Goal: Information Seeking & Learning: Learn about a topic

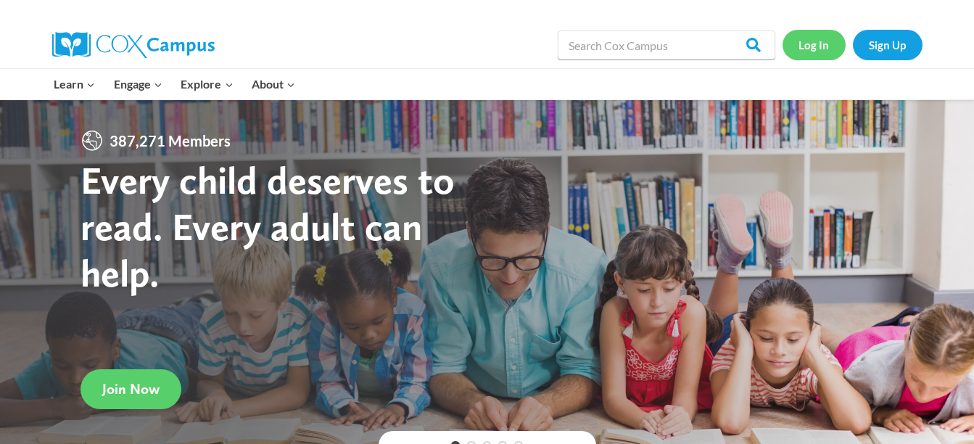
click at [823, 35] on link "Log In" at bounding box center [813, 45] width 63 height 30
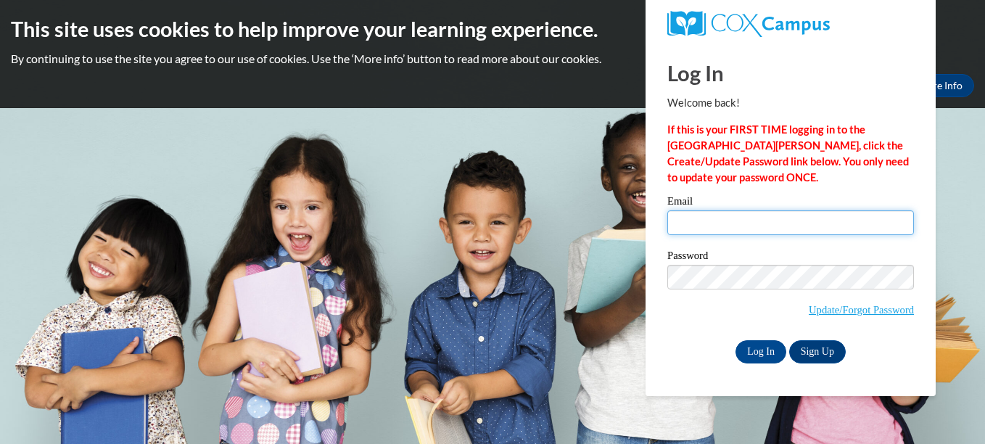
click at [717, 215] on input "Email" at bounding box center [790, 222] width 247 height 25
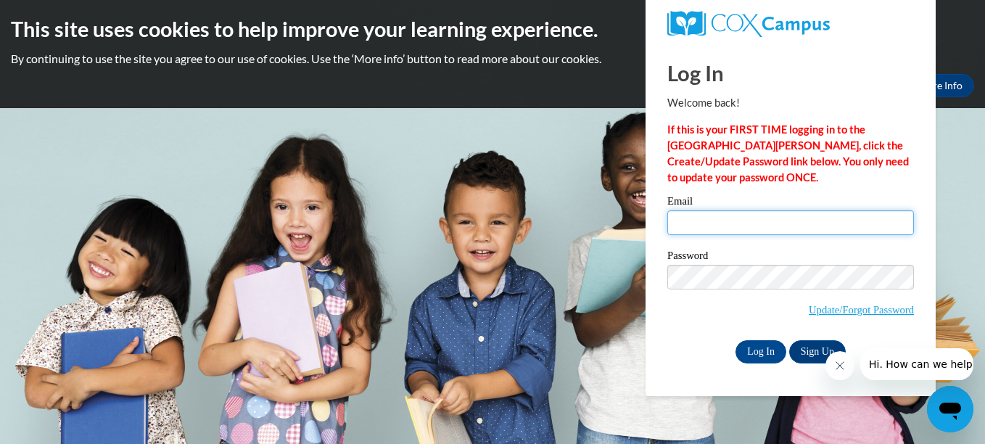
type input "sosaprince91@gmail.com"
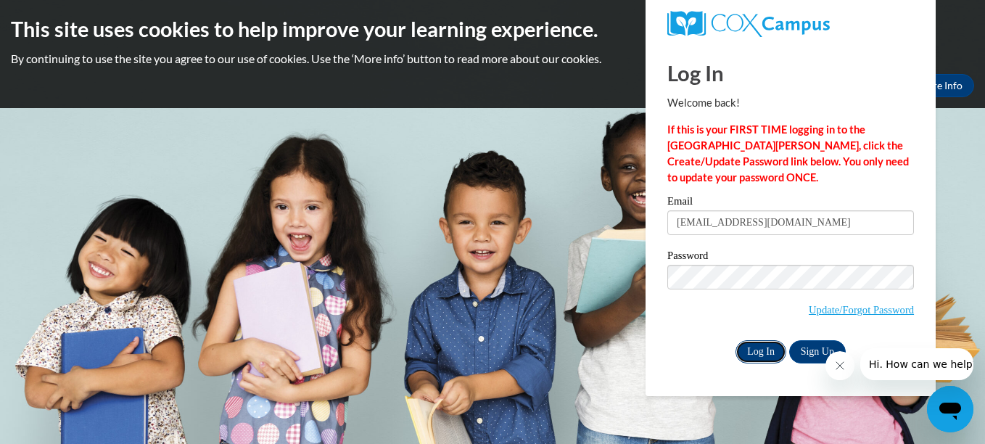
click at [767, 358] on input "Log In" at bounding box center [760, 351] width 51 height 23
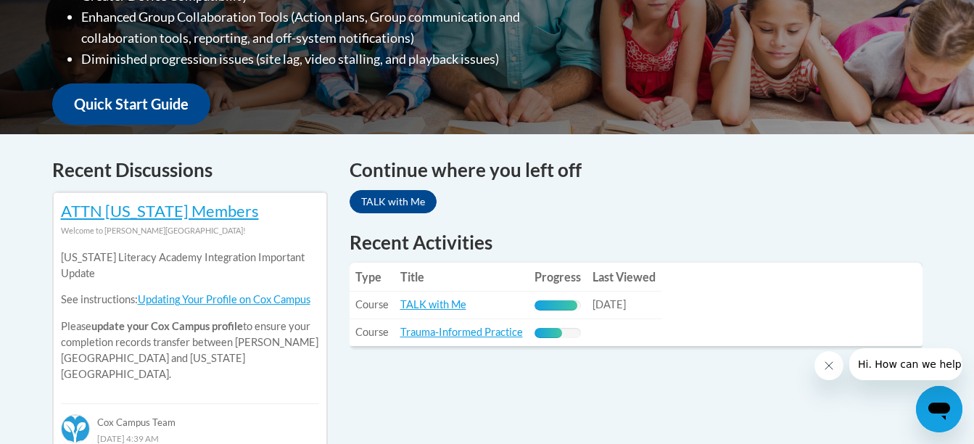
scroll to position [493, 0]
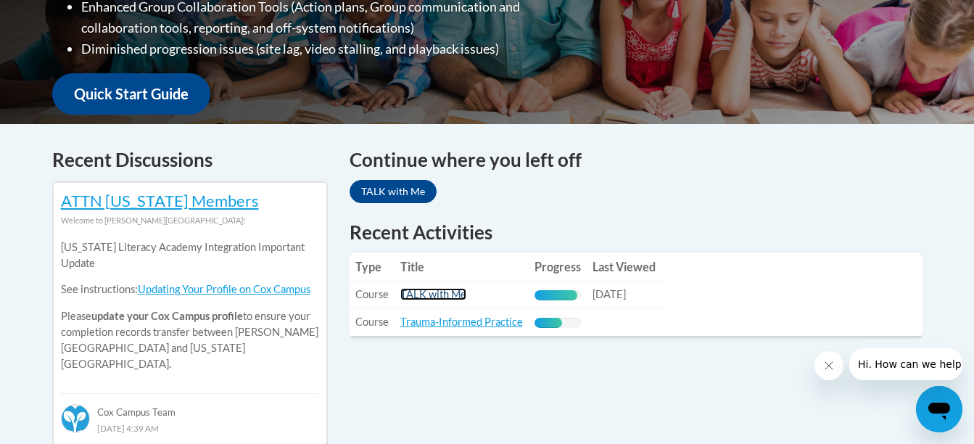
click at [448, 292] on link "TALK with Me" at bounding box center [433, 294] width 66 height 12
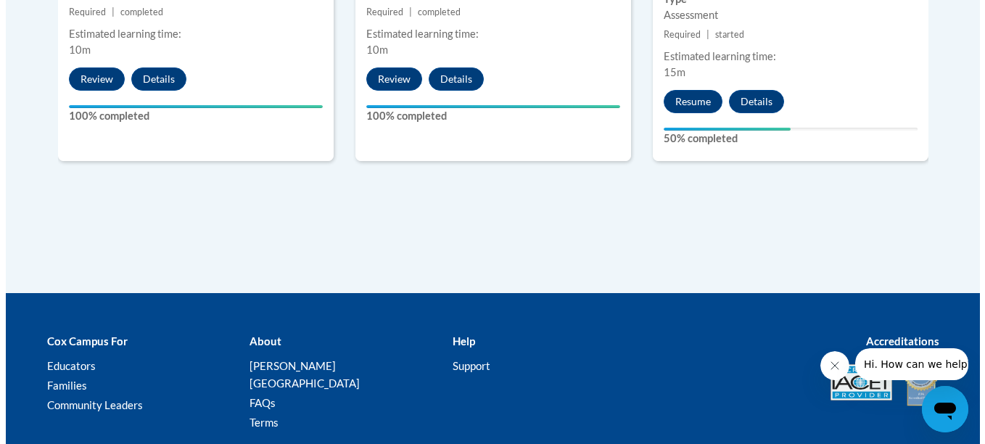
scroll to position [2289, 0]
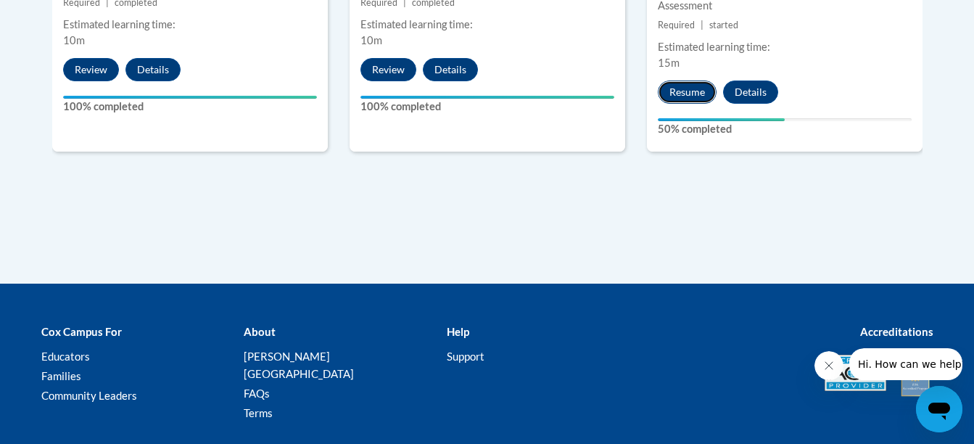
click at [682, 96] on button "Resume" at bounding box center [687, 91] width 59 height 23
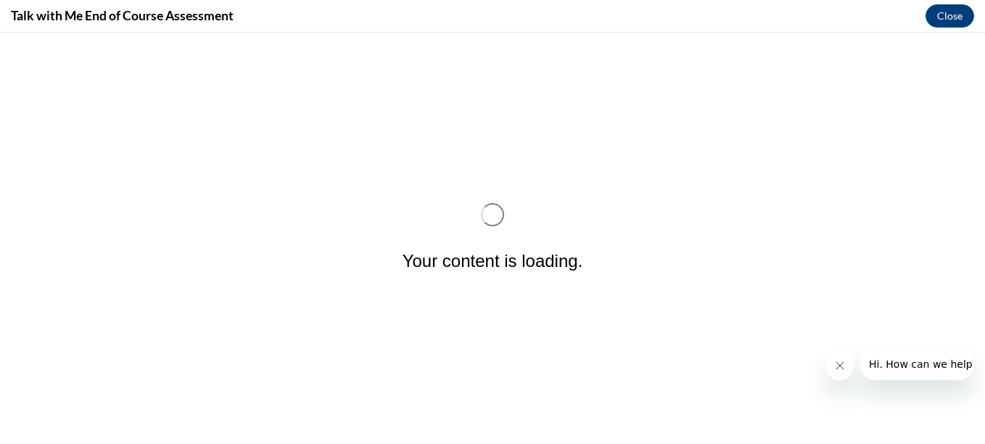
scroll to position [0, 0]
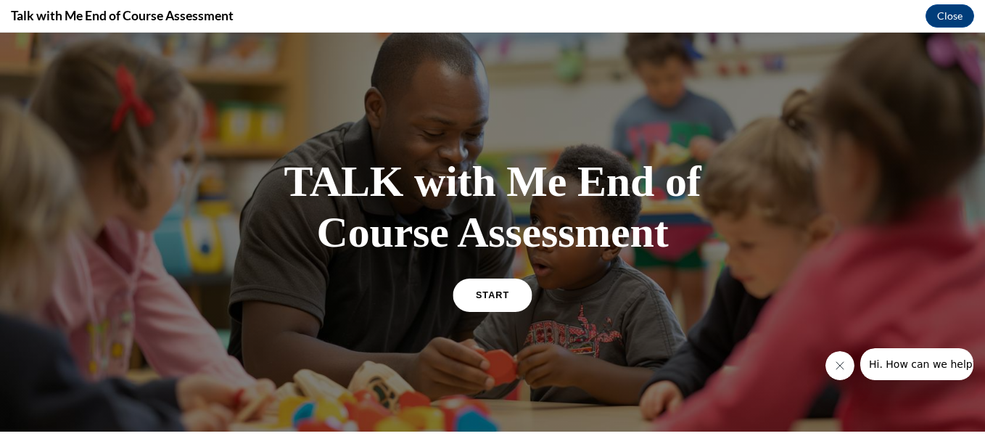
click at [500, 291] on span "START" at bounding box center [492, 294] width 33 height 11
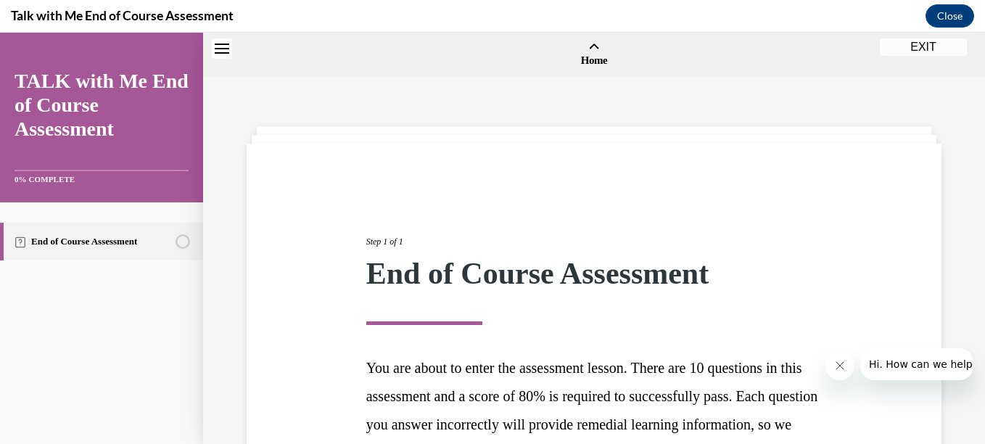
scroll to position [45, 0]
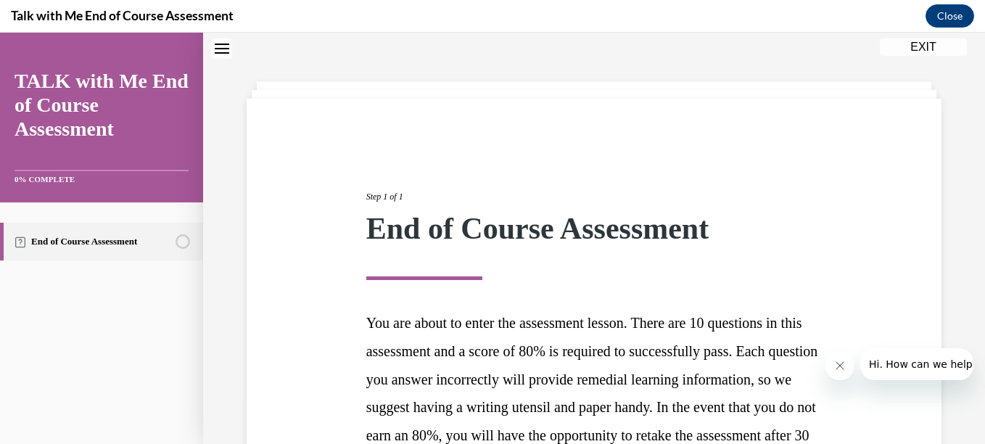
click at [837, 371] on button "Close message from company" at bounding box center [839, 365] width 29 height 29
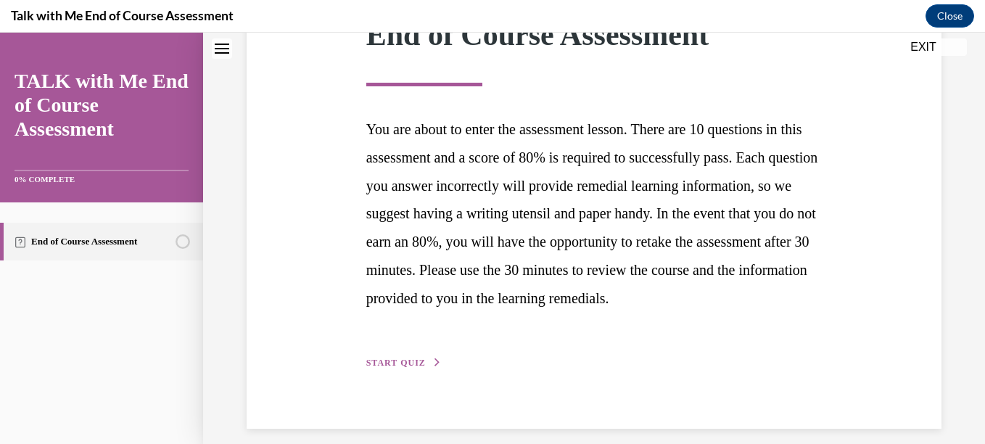
scroll to position [281, 0]
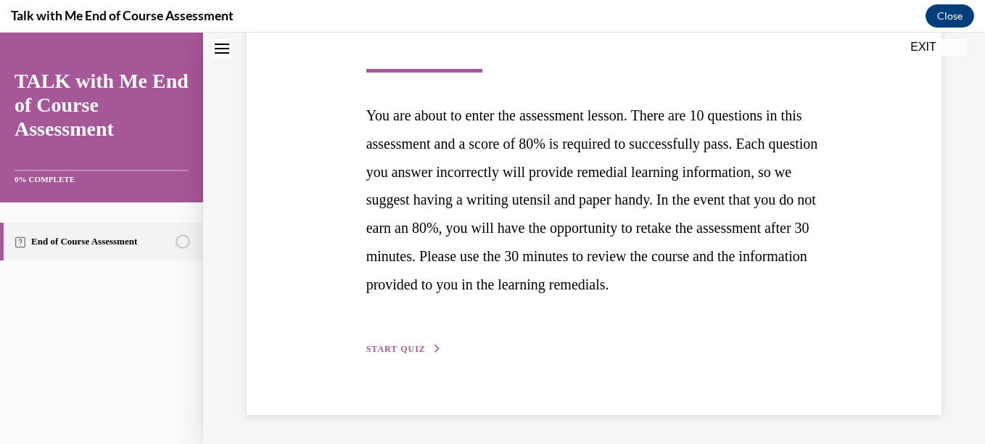
click at [396, 346] on span "START QUIZ" at bounding box center [395, 349] width 59 height 10
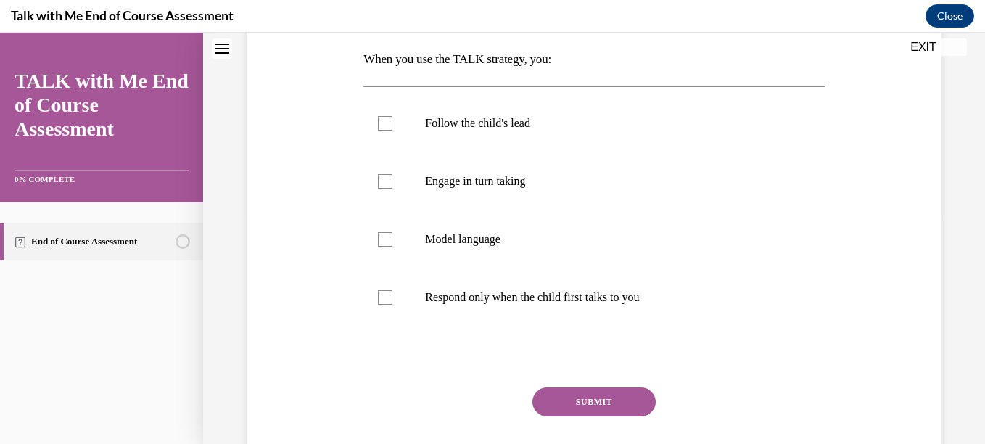
scroll to position [232, 0]
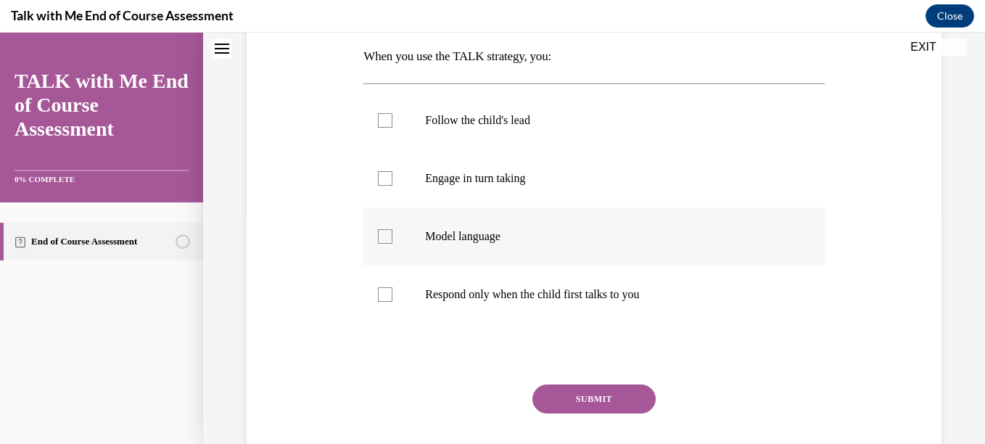
click at [392, 237] on label "Model language" at bounding box center [593, 236] width 460 height 58
click at [392, 237] on input "Model language" at bounding box center [385, 236] width 15 height 15
checkbox input "true"
click at [383, 181] on div at bounding box center [385, 178] width 15 height 15
click at [383, 181] on input "Engage in turn taking" at bounding box center [385, 178] width 15 height 15
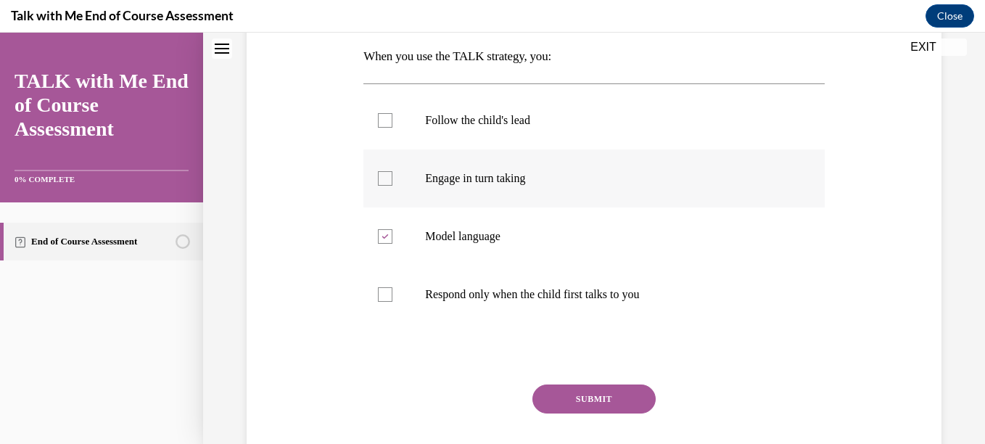
checkbox input "true"
click at [377, 112] on label "Follow the child's lead" at bounding box center [593, 120] width 460 height 58
click at [378, 113] on input "Follow the child's lead" at bounding box center [385, 120] width 15 height 15
checkbox input "true"
click at [561, 394] on button "SUBMIT" at bounding box center [593, 398] width 123 height 29
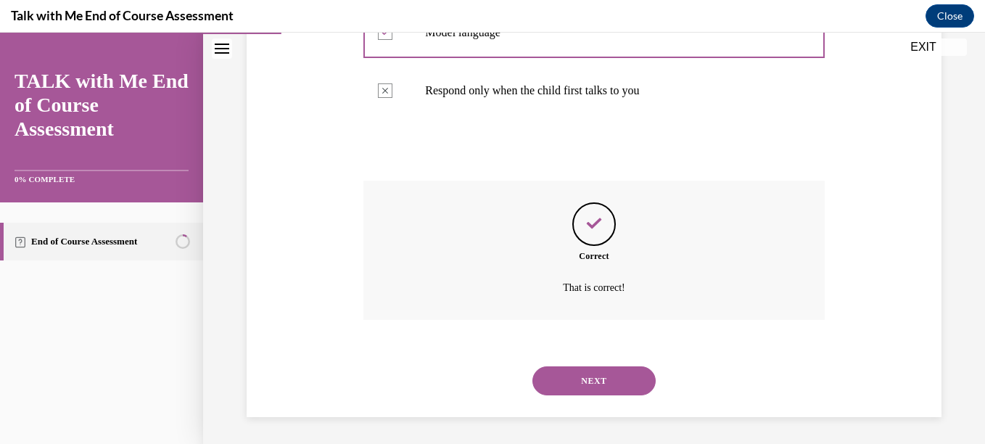
scroll to position [438, 0]
click at [583, 381] on button "NEXT" at bounding box center [593, 378] width 123 height 29
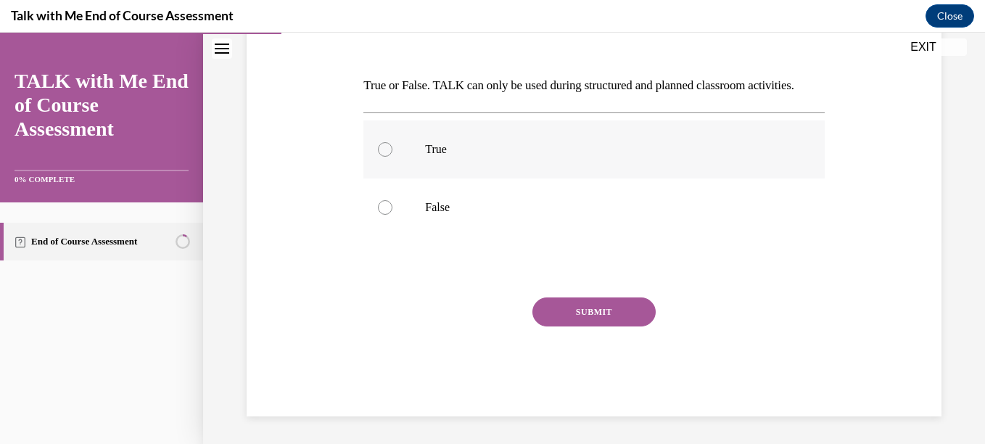
scroll to position [204, 0]
click at [381, 214] on div at bounding box center [385, 206] width 15 height 15
click at [381, 214] on input "False" at bounding box center [385, 206] width 15 height 15
radio input "true"
click at [624, 326] on button "SUBMIT" at bounding box center [593, 311] width 123 height 29
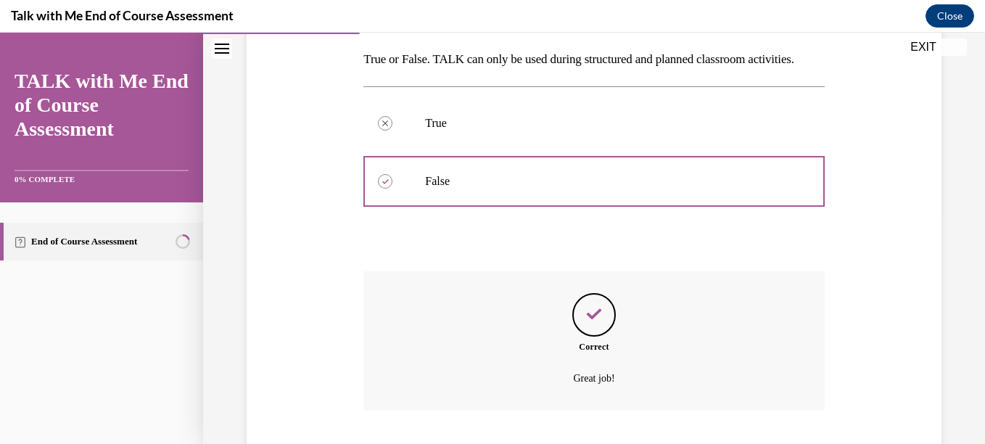
scroll to position [347, 0]
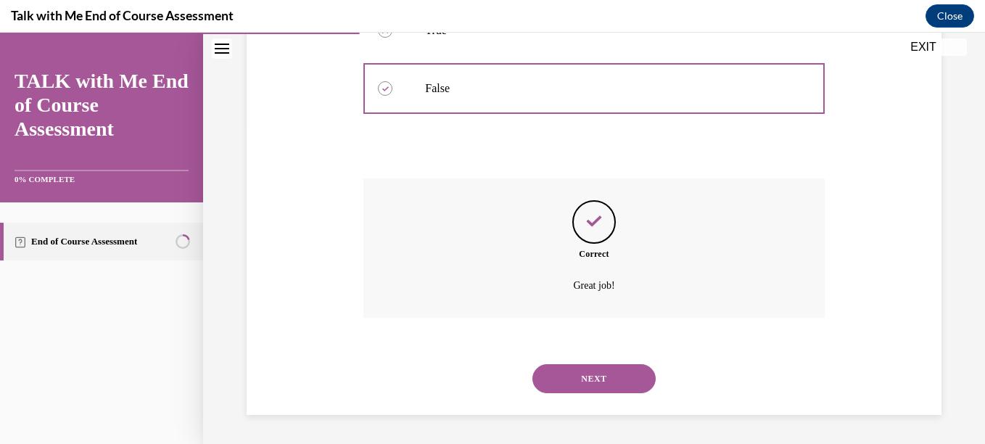
click at [622, 389] on button "NEXT" at bounding box center [593, 378] width 123 height 29
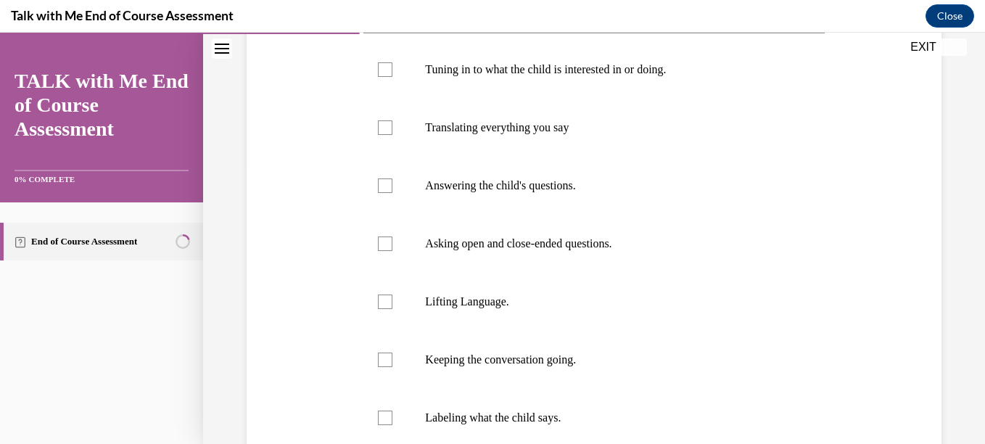
scroll to position [284, 0]
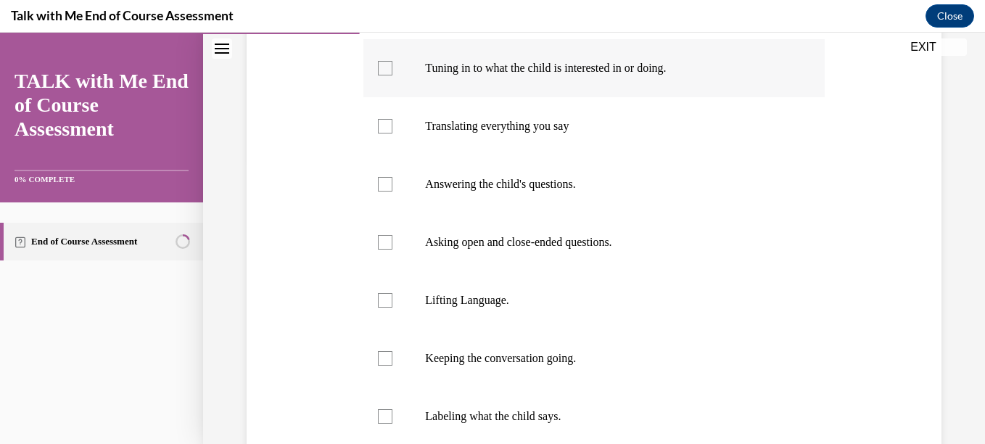
click at [390, 62] on div at bounding box center [385, 68] width 15 height 15
click at [390, 62] on input "Tuning in to what the child is interested in or doing." at bounding box center [385, 68] width 15 height 15
checkbox input "true"
click at [389, 181] on div at bounding box center [385, 184] width 15 height 15
click at [389, 181] on input "Answering the child's questions." at bounding box center [385, 184] width 15 height 15
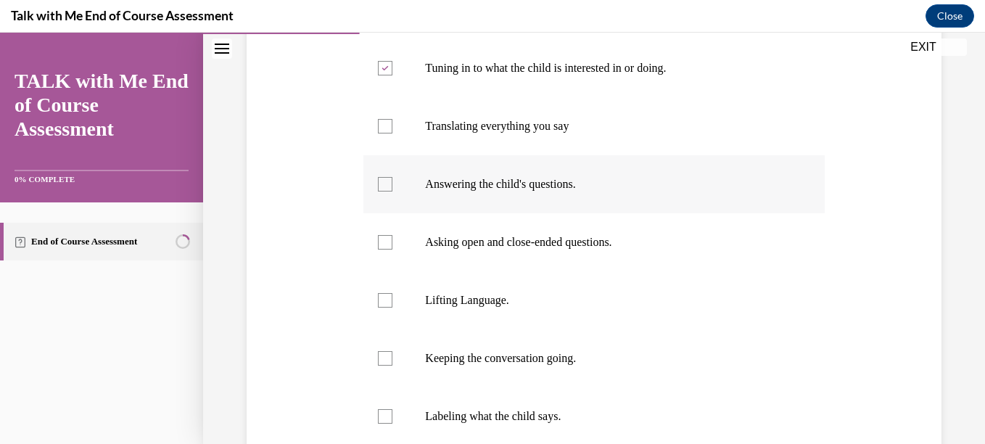
checkbox input "true"
click at [385, 254] on label "Asking open and close-ended questions." at bounding box center [593, 242] width 460 height 58
click at [385, 249] on input "Asking open and close-ended questions." at bounding box center [385, 242] width 15 height 15
checkbox input "true"
click at [387, 306] on div at bounding box center [385, 300] width 15 height 15
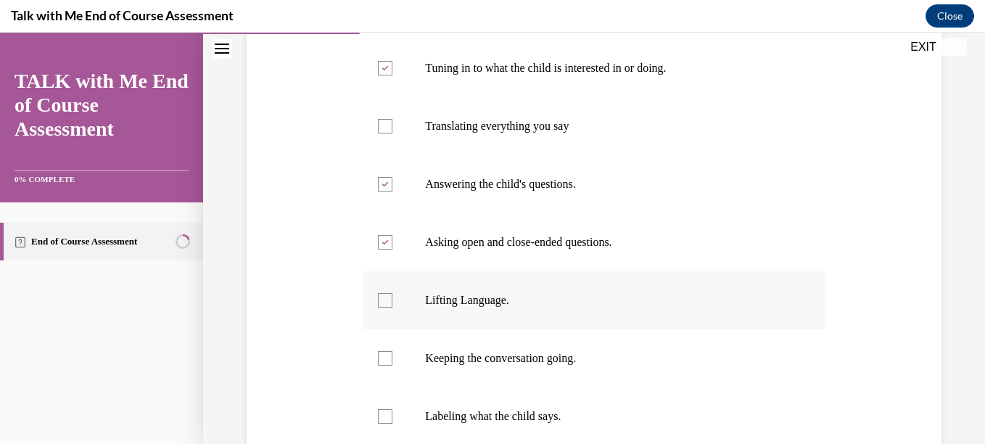
click at [387, 306] on input "Lifting Language." at bounding box center [385, 300] width 15 height 15
checkbox input "true"
click at [386, 361] on div at bounding box center [385, 358] width 15 height 15
click at [386, 361] on input "Keeping the conversation going." at bounding box center [385, 358] width 15 height 15
checkbox input "true"
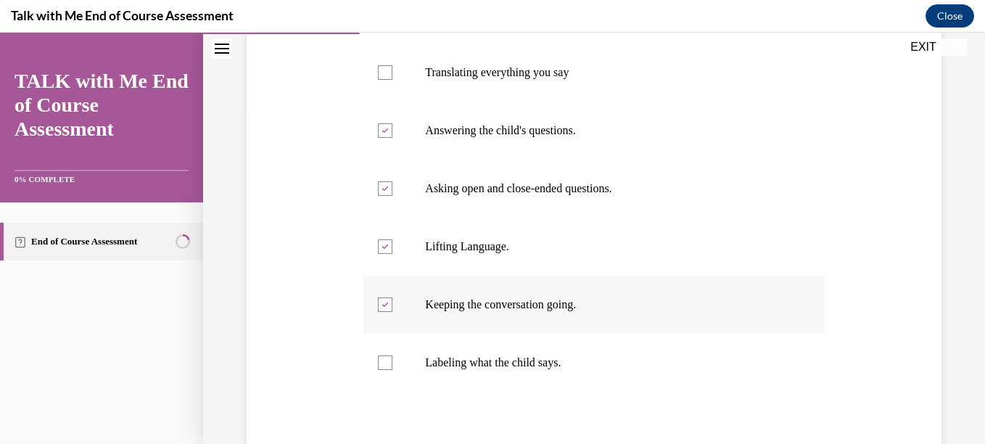
scroll to position [344, 0]
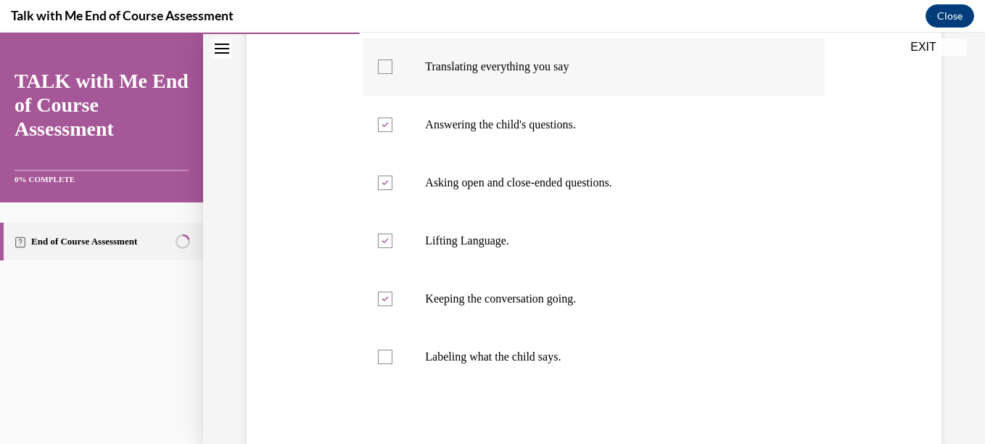
click at [390, 70] on div at bounding box center [385, 66] width 15 height 15
click at [390, 70] on input "Translating everything you say" at bounding box center [385, 66] width 15 height 15
checkbox input "true"
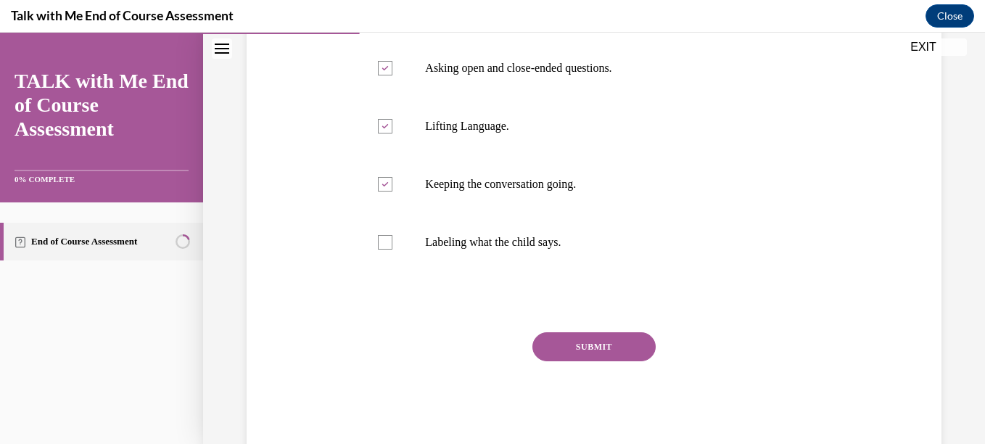
scroll to position [495, 0]
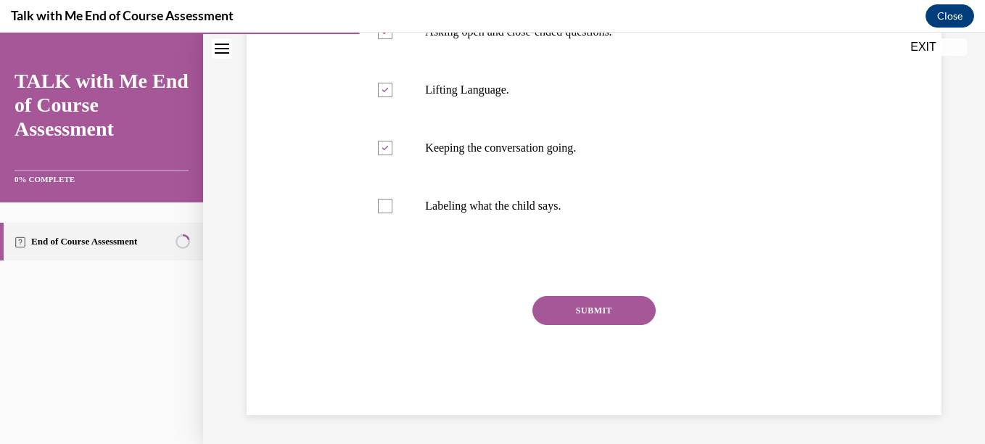
click at [593, 318] on button "SUBMIT" at bounding box center [593, 310] width 123 height 29
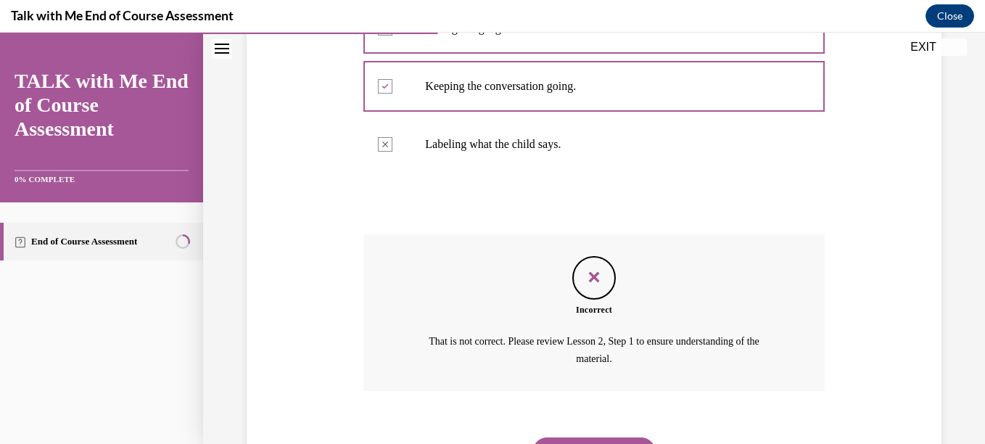
scroll to position [629, 0]
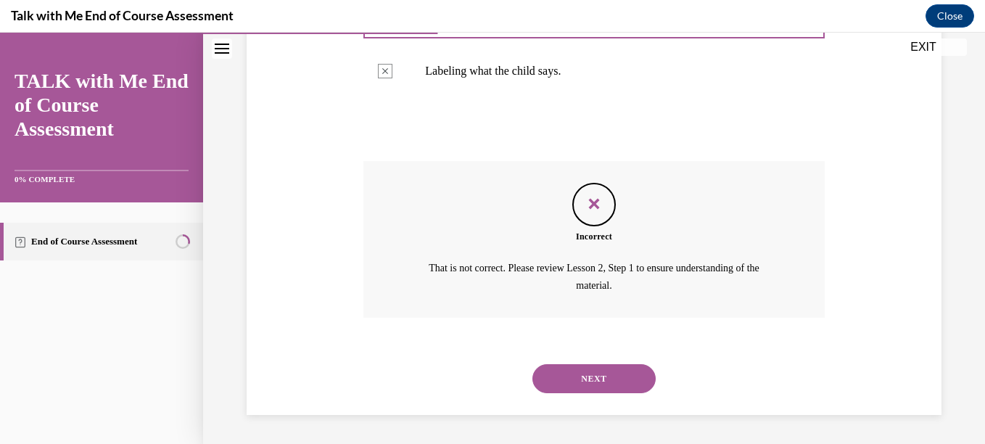
click at [606, 379] on button "NEXT" at bounding box center [593, 378] width 123 height 29
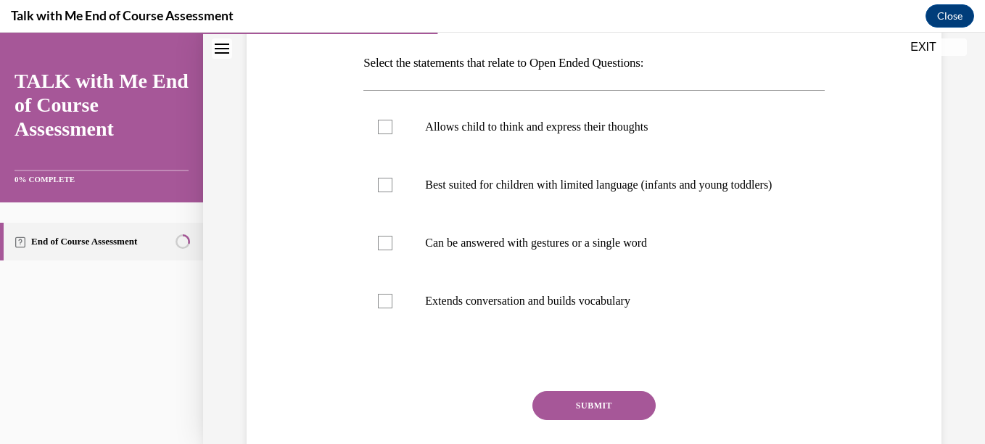
scroll to position [226, 0]
click at [621, 122] on p "Allows child to think and express their thoughts" at bounding box center [606, 126] width 363 height 15
click at [392, 122] on input "Allows child to think and express their thoughts" at bounding box center [385, 126] width 15 height 15
checkbox input "true"
click at [400, 315] on label "Extends conversation and builds vocabulary" at bounding box center [593, 300] width 460 height 58
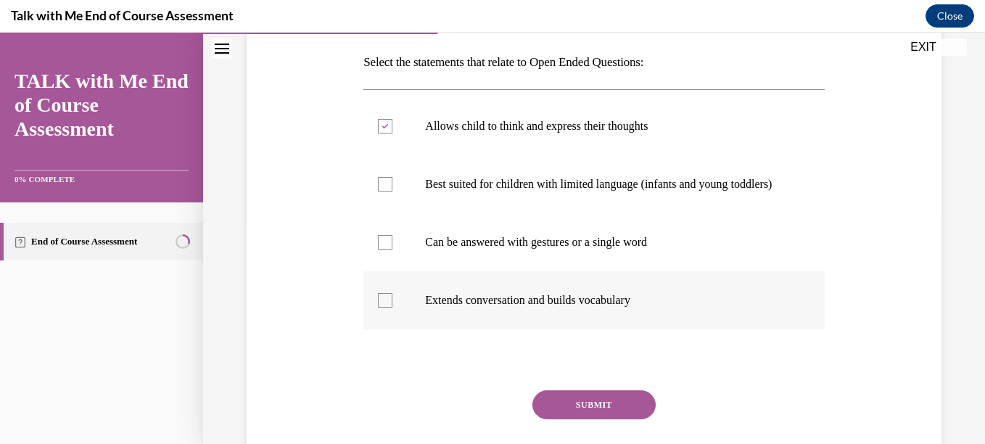
click at [392, 307] on input "Extends conversation and builds vocabulary" at bounding box center [385, 300] width 15 height 15
checkbox input "true"
click at [591, 419] on button "SUBMIT" at bounding box center [593, 404] width 123 height 29
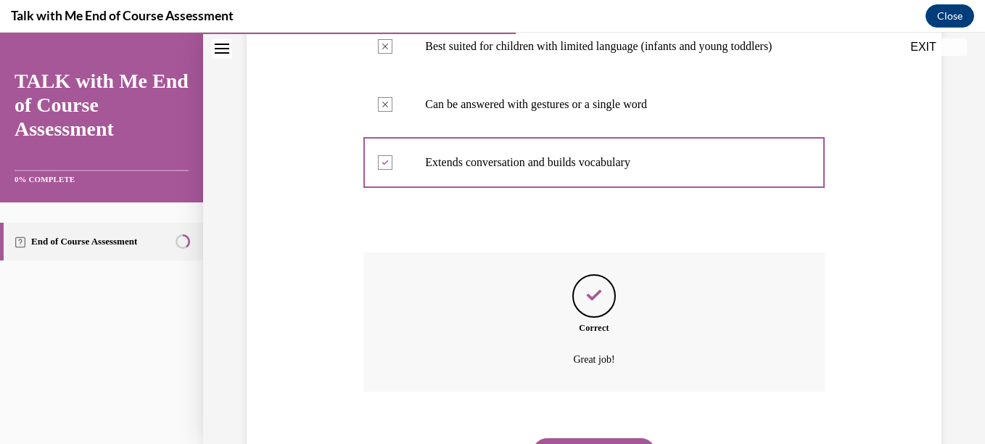
scroll to position [452, 0]
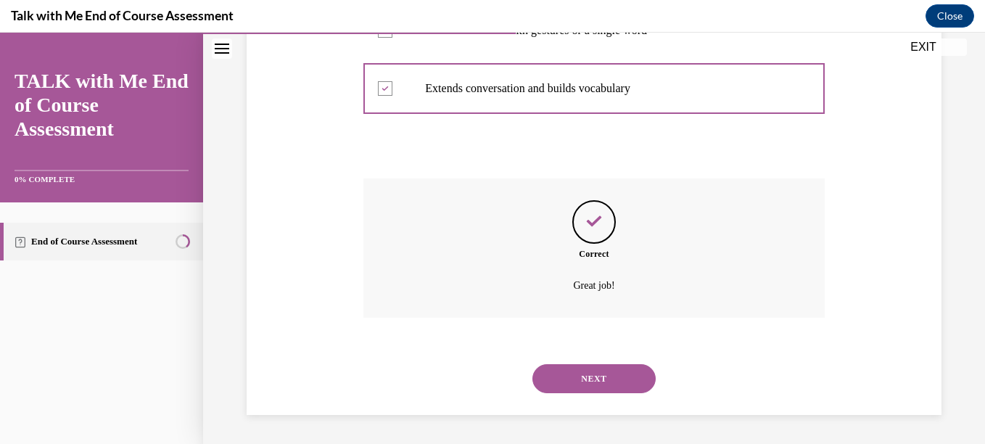
click at [600, 374] on button "NEXT" at bounding box center [593, 378] width 123 height 29
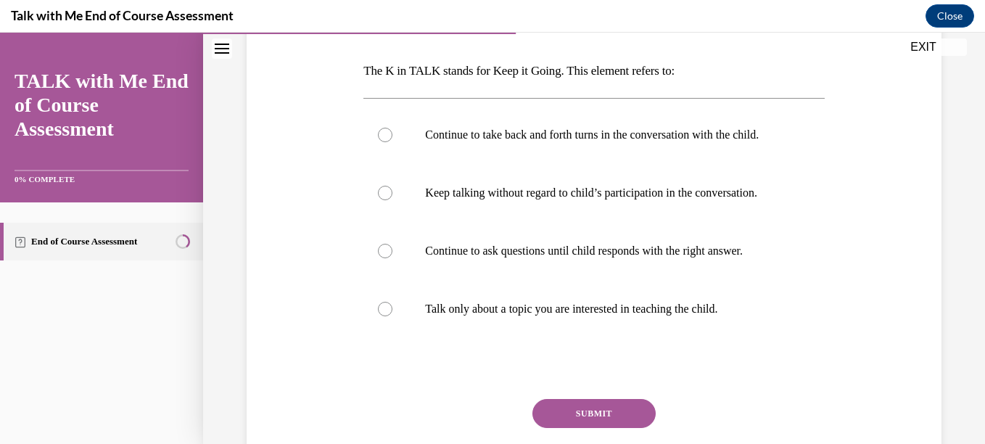
scroll to position [191, 0]
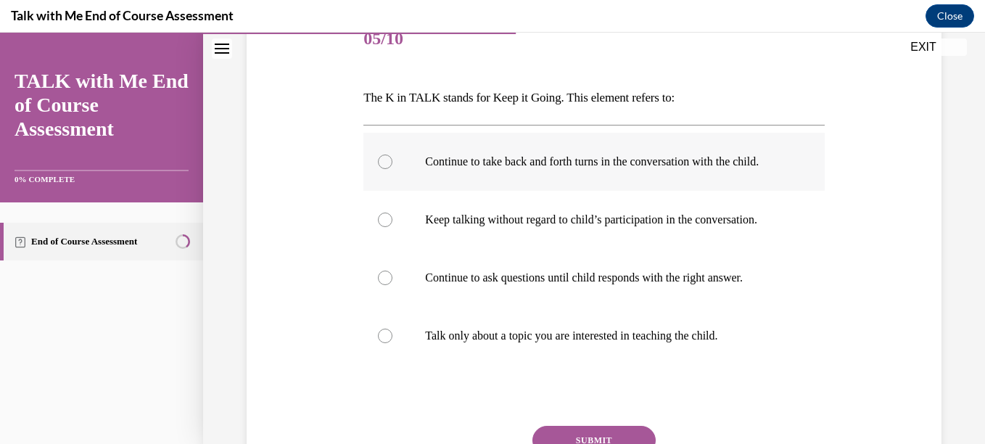
click at [623, 161] on p "Continue to take back and forth turns in the conversation with the child." at bounding box center [606, 161] width 363 height 15
click at [392, 161] on input "Continue to take back and forth turns in the conversation with the child." at bounding box center [385, 161] width 15 height 15
radio input "true"
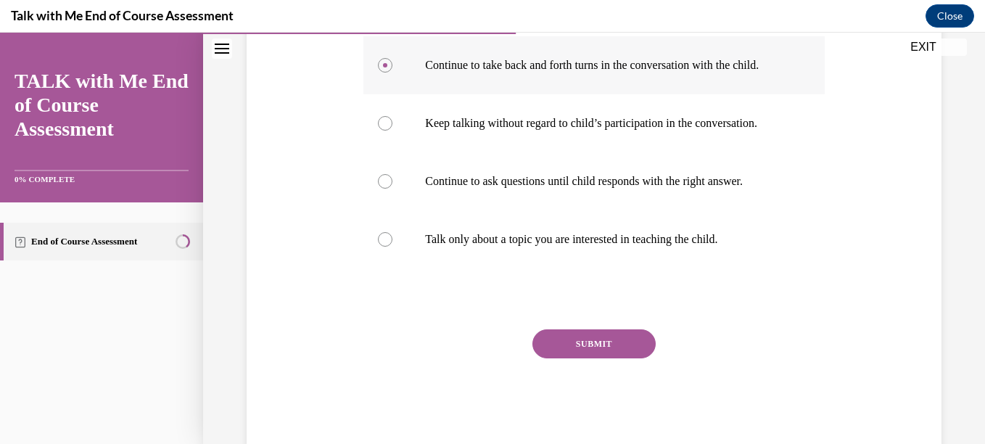
scroll to position [289, 0]
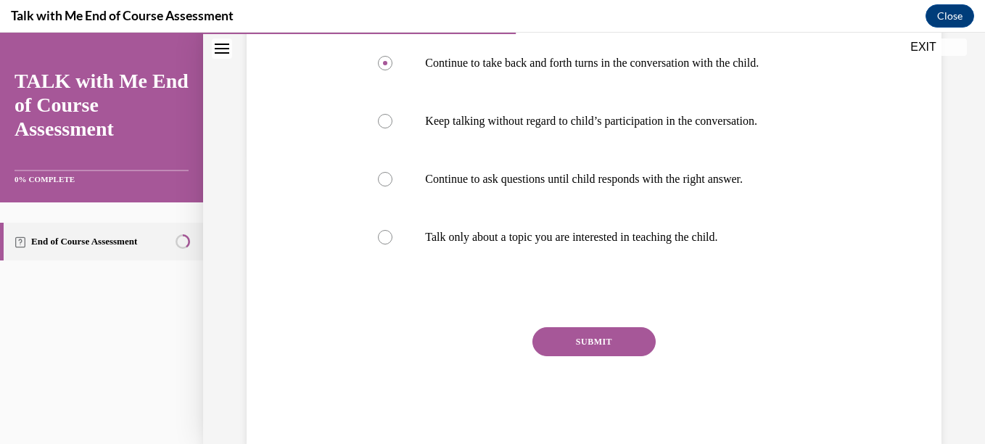
click at [592, 356] on button "SUBMIT" at bounding box center [593, 341] width 123 height 29
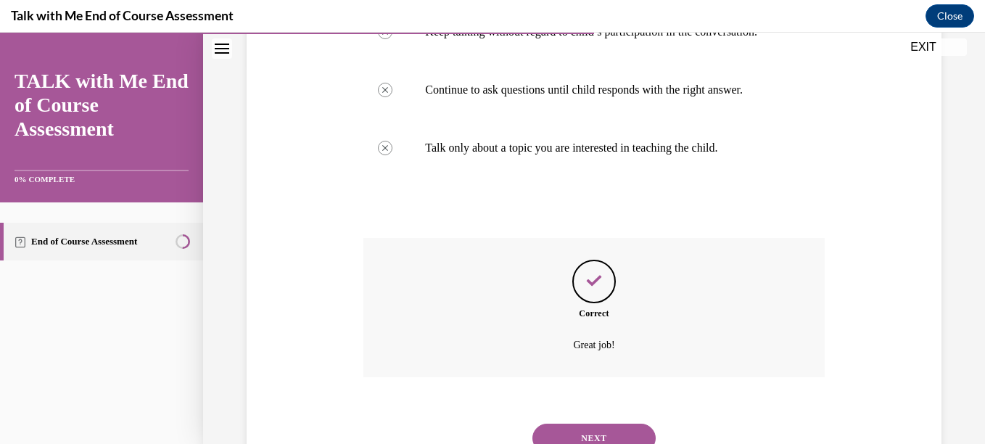
scroll to position [467, 0]
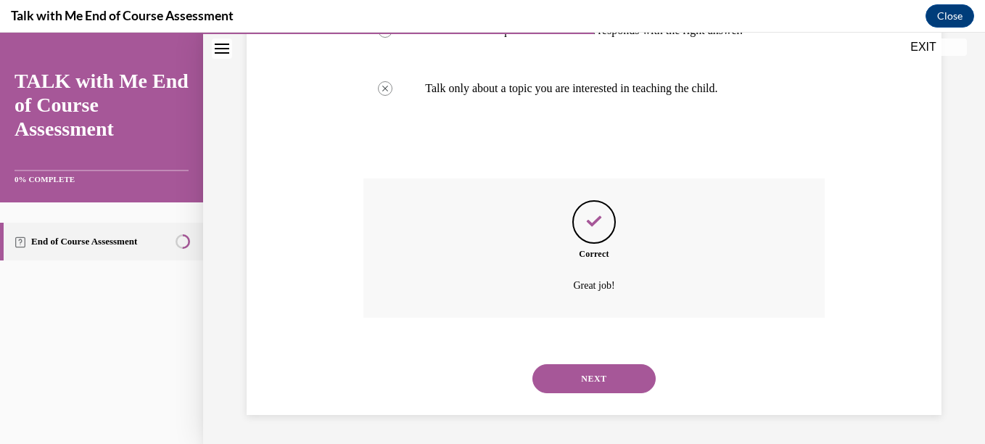
click at [608, 374] on button "NEXT" at bounding box center [593, 378] width 123 height 29
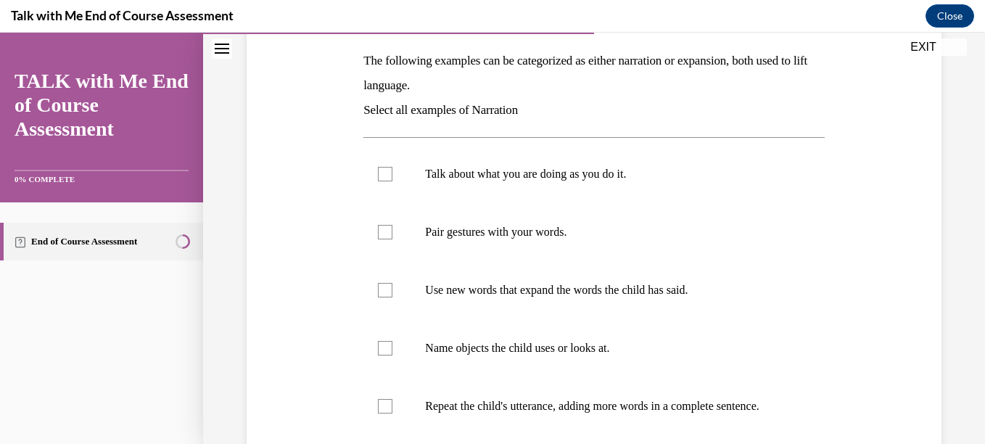
scroll to position [243, 0]
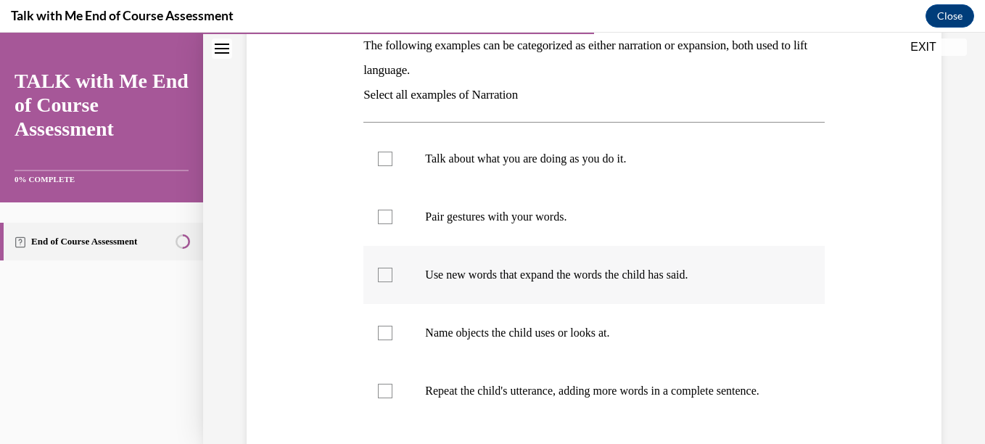
click at [388, 273] on div at bounding box center [385, 275] width 15 height 15
click at [388, 273] on input "Use new words that expand the words the child has said." at bounding box center [385, 275] width 15 height 15
checkbox input "true"
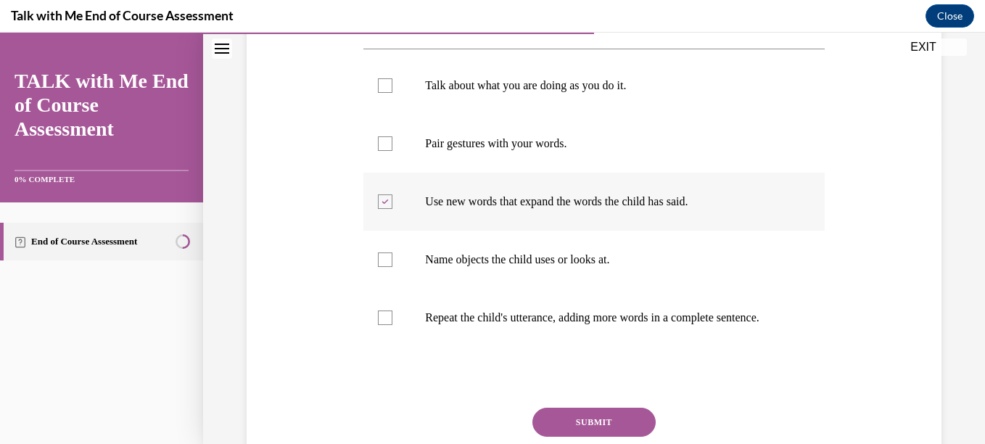
scroll to position [318, 0]
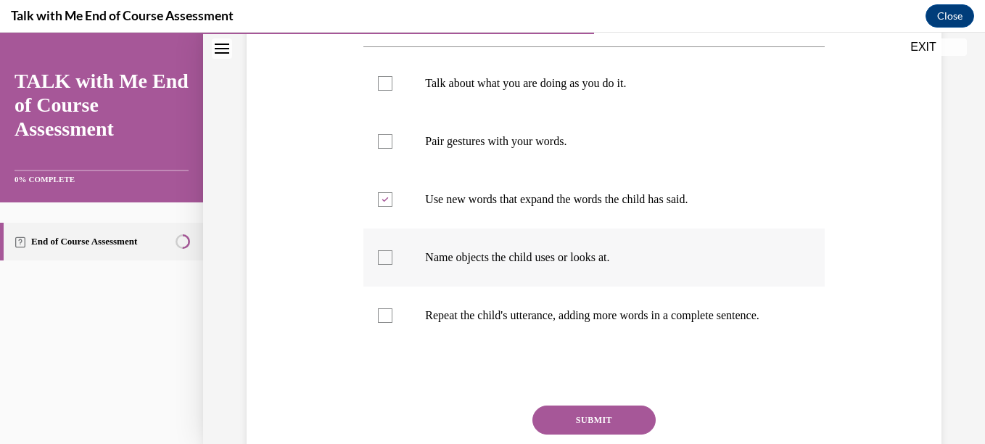
click at [373, 270] on label "Name objects the child uses or looks at." at bounding box center [593, 257] width 460 height 58
click at [378, 265] on input "Name objects the child uses or looks at." at bounding box center [385, 257] width 15 height 15
checkbox input "true"
click at [398, 333] on label "Repeat the child's utterance, adding more words in a complete sentence." at bounding box center [593, 315] width 460 height 58
click at [392, 323] on input "Repeat the child's utterance, adding more words in a complete sentence." at bounding box center [385, 315] width 15 height 15
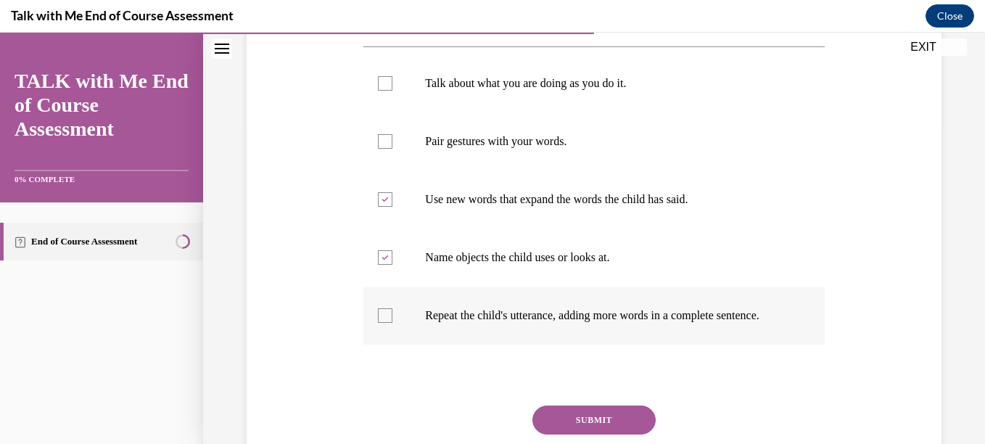
checkbox input "true"
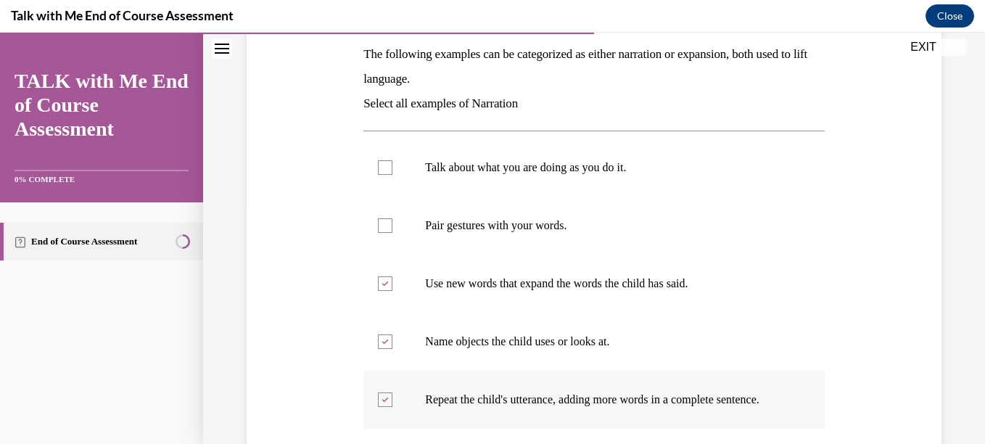
scroll to position [238, 0]
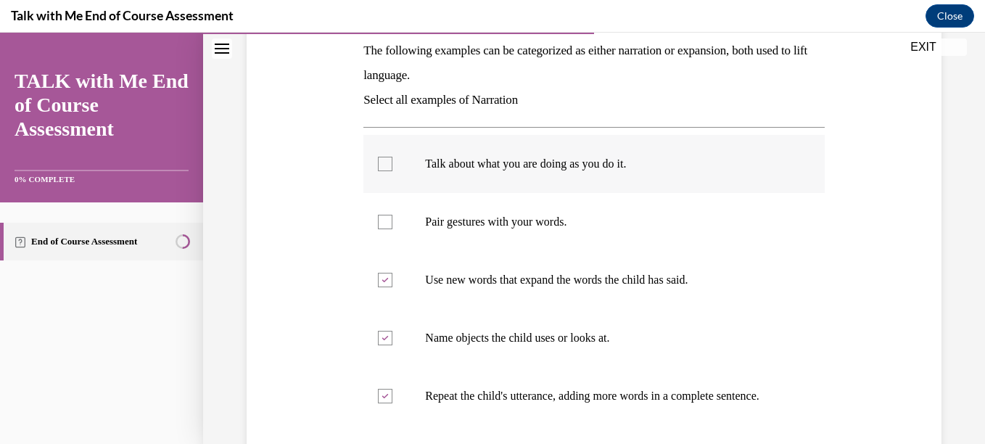
click at [388, 160] on div at bounding box center [385, 164] width 15 height 15
click at [388, 160] on input "Talk about what you are doing as you do it." at bounding box center [385, 164] width 15 height 15
checkbox input "true"
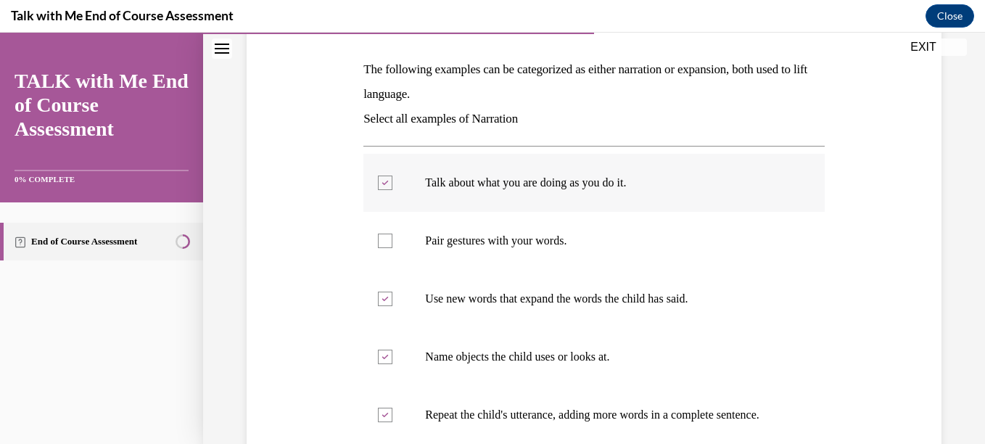
scroll to position [218, 0]
click at [387, 244] on div at bounding box center [385, 241] width 15 height 15
click at [387, 244] on input "Pair gestures with your words." at bounding box center [385, 241] width 15 height 15
checkbox input "true"
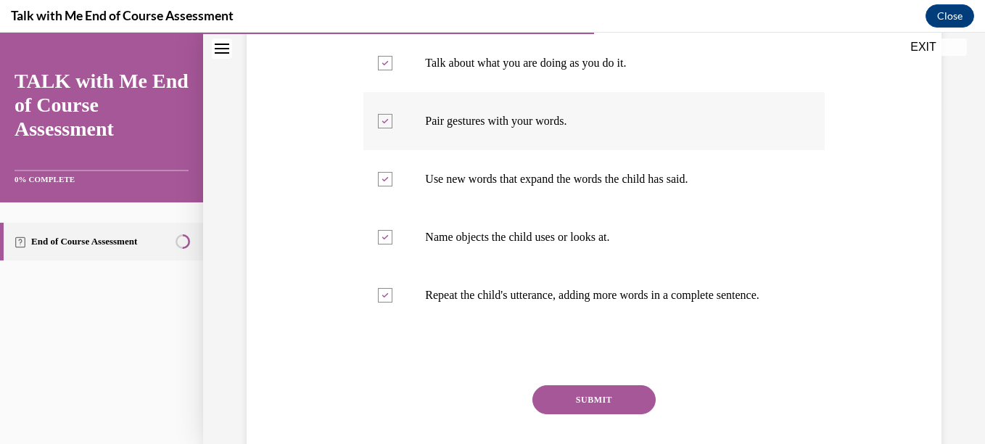
scroll to position [365, 0]
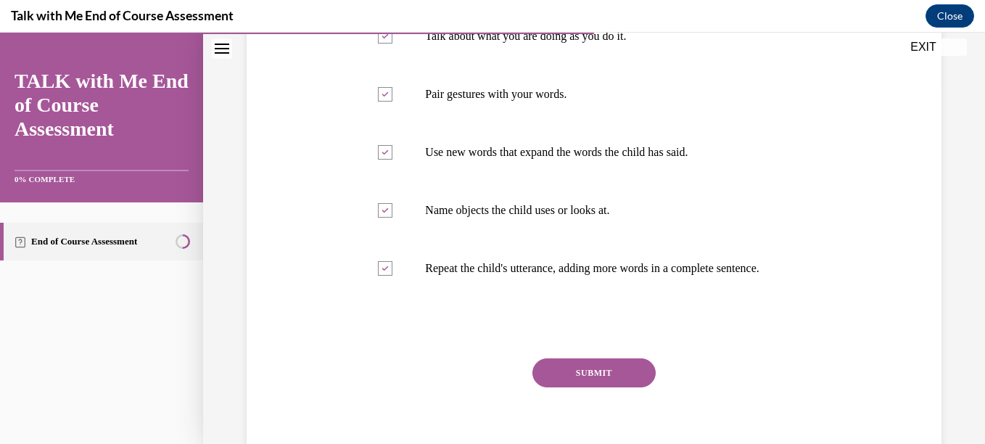
click at [595, 387] on button "SUBMIT" at bounding box center [593, 372] width 123 height 29
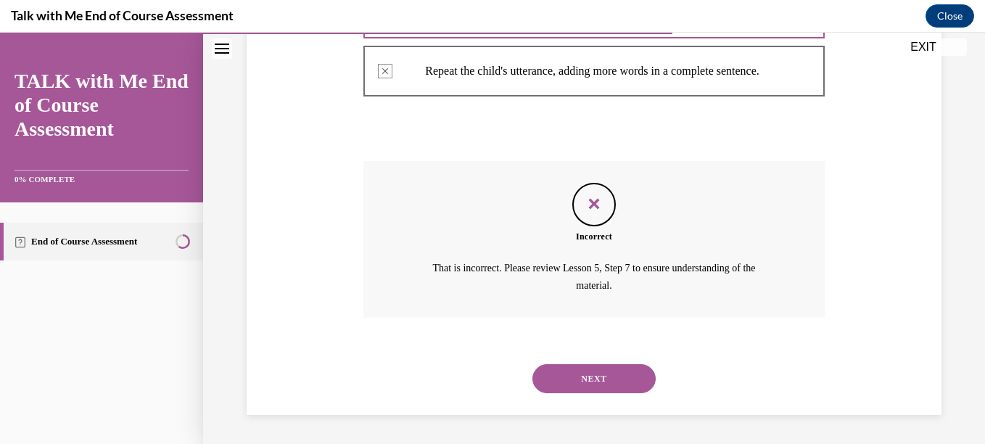
scroll to position [577, 0]
click at [622, 380] on button "NEXT" at bounding box center [593, 378] width 123 height 29
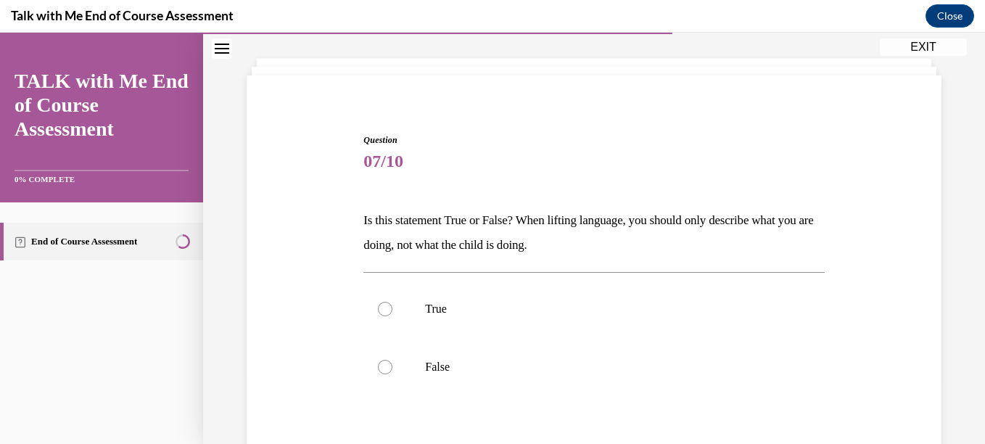
scroll to position [71, 0]
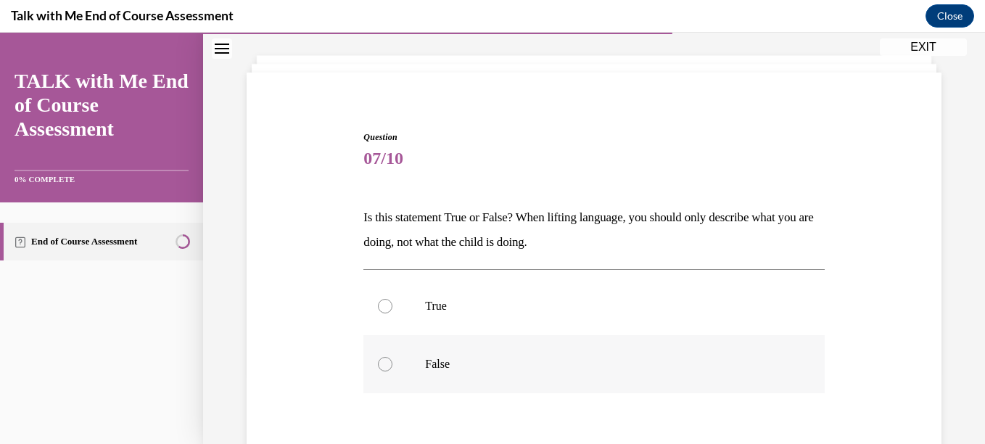
click at [761, 381] on label "False" at bounding box center [593, 364] width 460 height 58
click at [392, 371] on input "False" at bounding box center [385, 364] width 15 height 15
radio input "true"
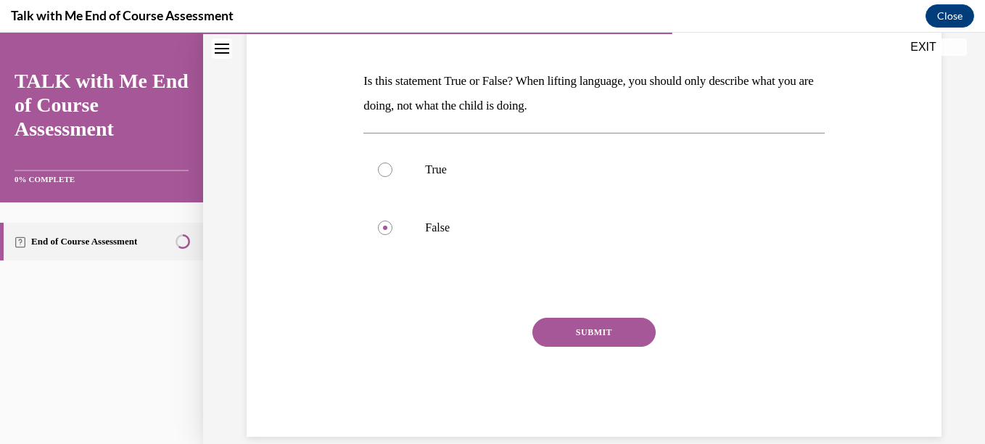
click at [624, 344] on button "SUBMIT" at bounding box center [593, 332] width 123 height 29
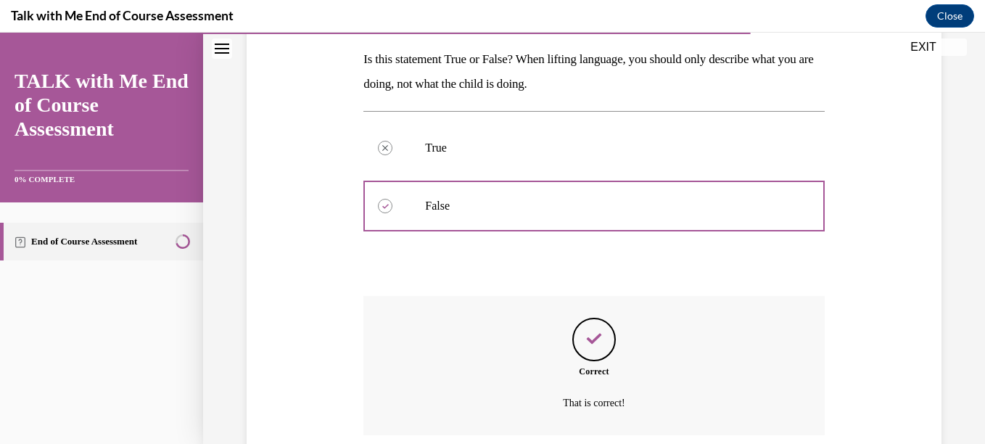
scroll to position [347, 0]
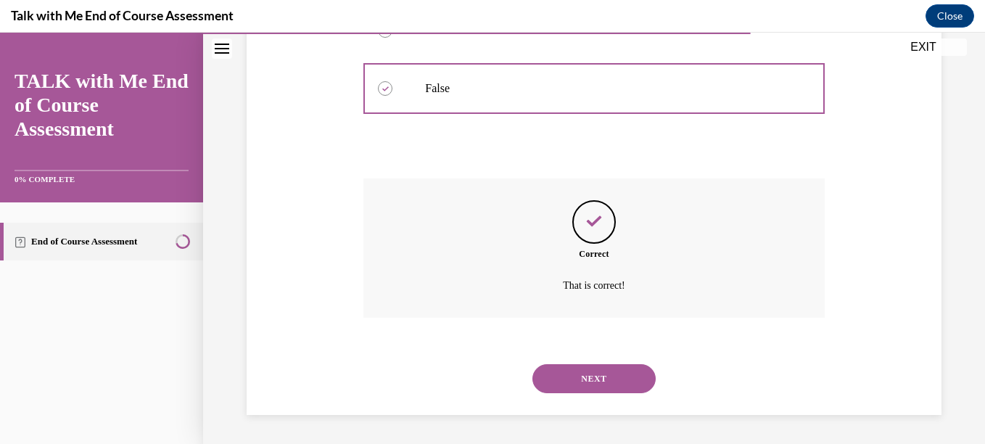
click at [630, 379] on button "NEXT" at bounding box center [593, 378] width 123 height 29
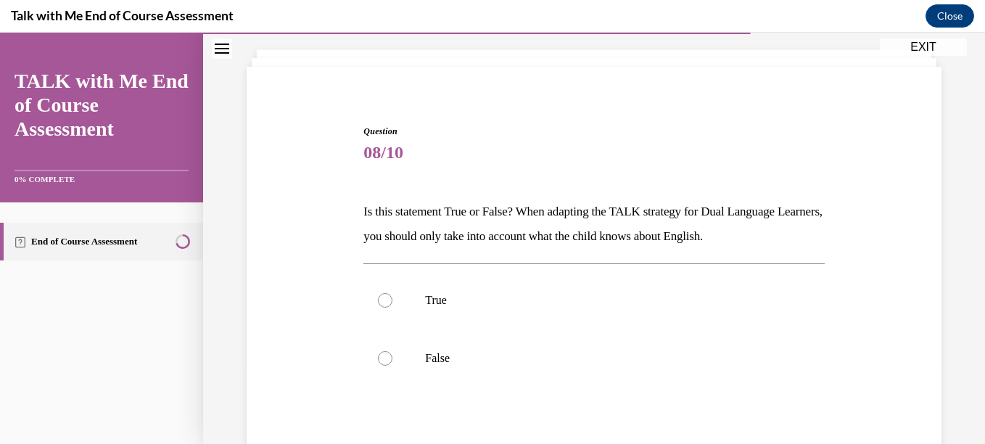
scroll to position [80, 0]
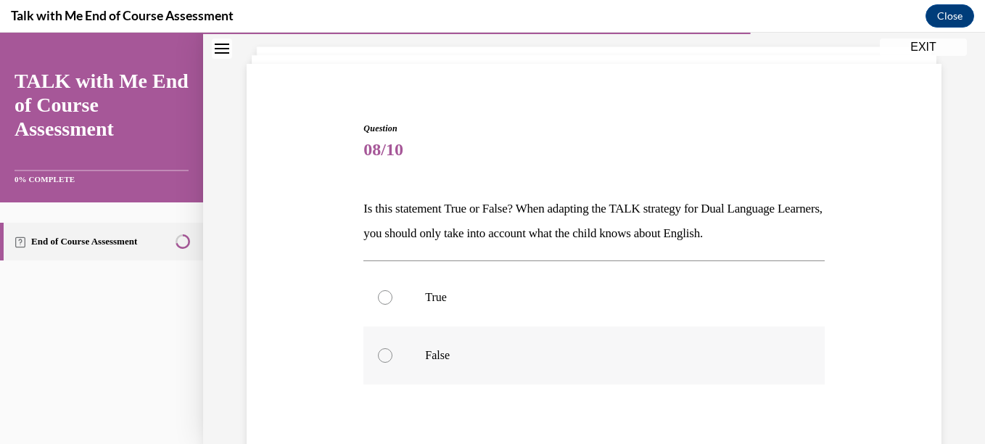
click at [713, 362] on p "False" at bounding box center [606, 355] width 363 height 15
click at [392, 362] on input "False" at bounding box center [385, 355] width 15 height 15
radio input "true"
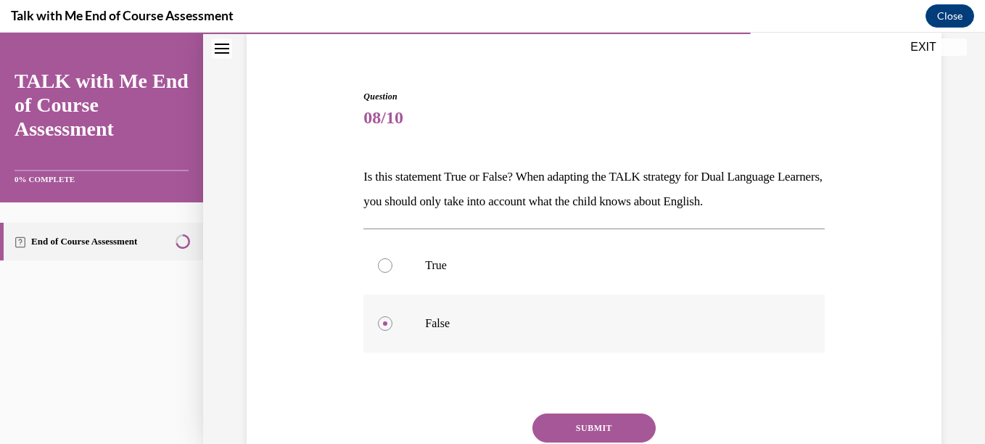
scroll to position [124, 0]
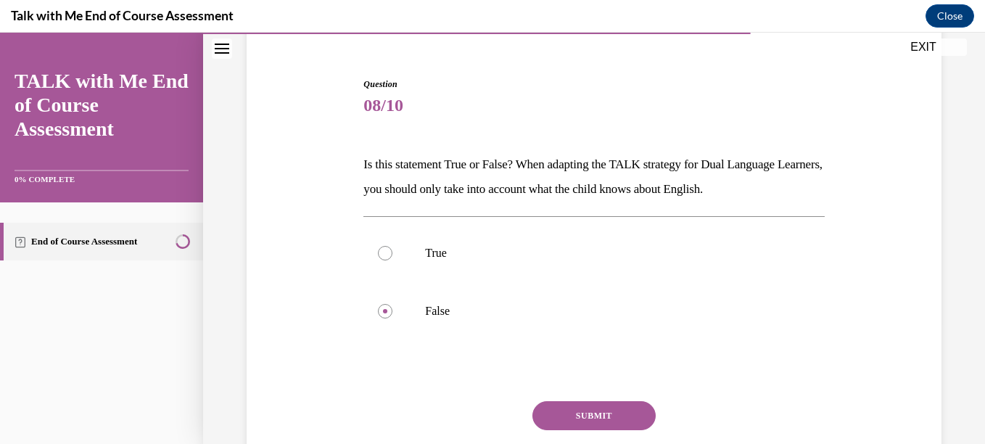
click at [621, 424] on button "SUBMIT" at bounding box center [593, 415] width 123 height 29
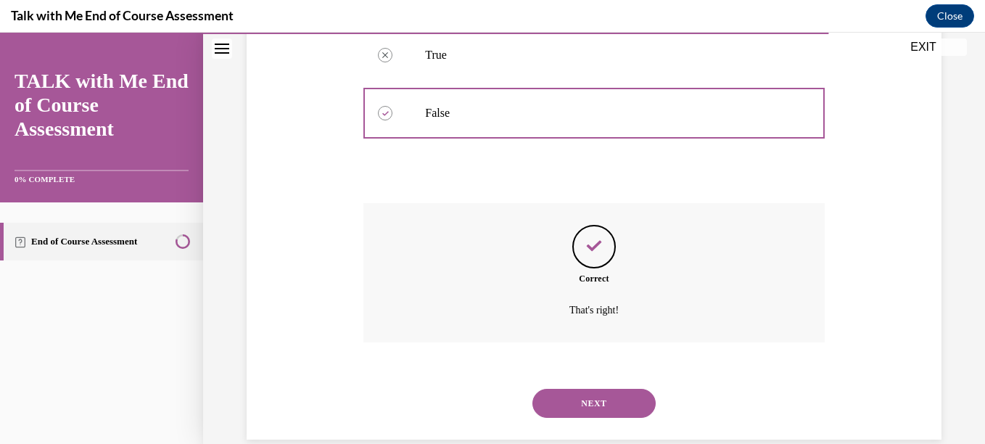
scroll to position [347, 0]
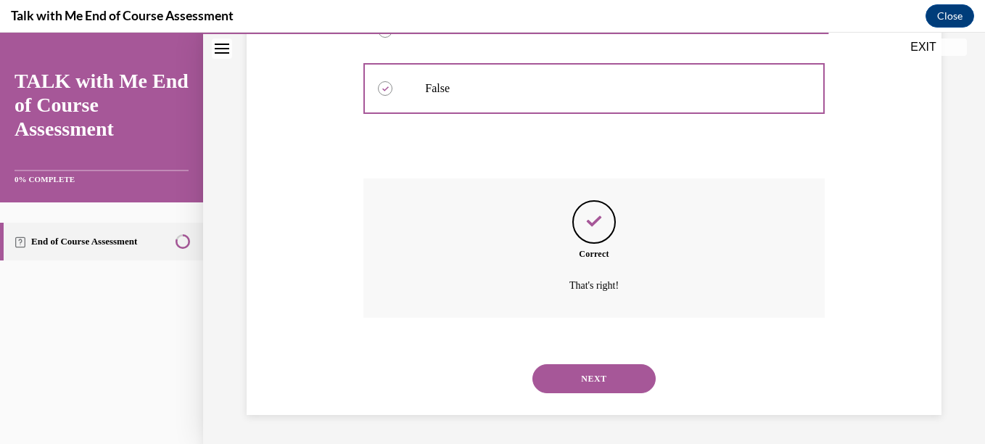
click at [639, 400] on div "NEXT" at bounding box center [593, 379] width 460 height 58
click at [636, 384] on button "NEXT" at bounding box center [593, 378] width 123 height 29
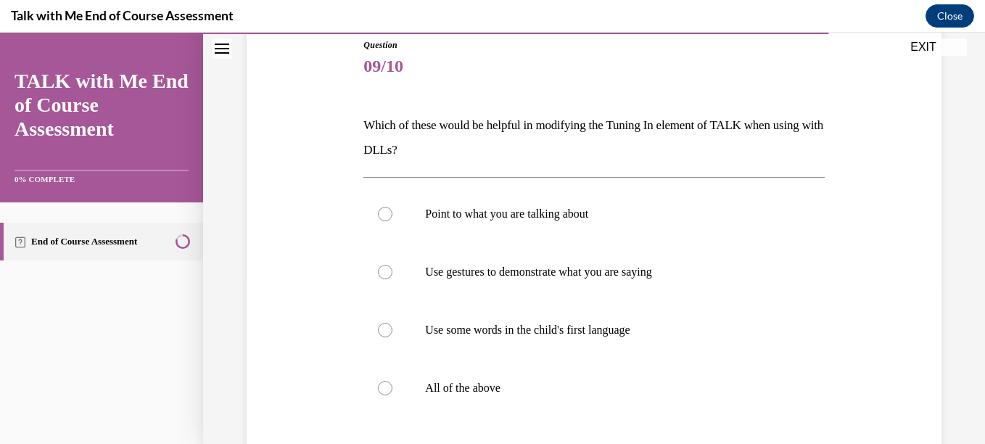
scroll to position [178, 0]
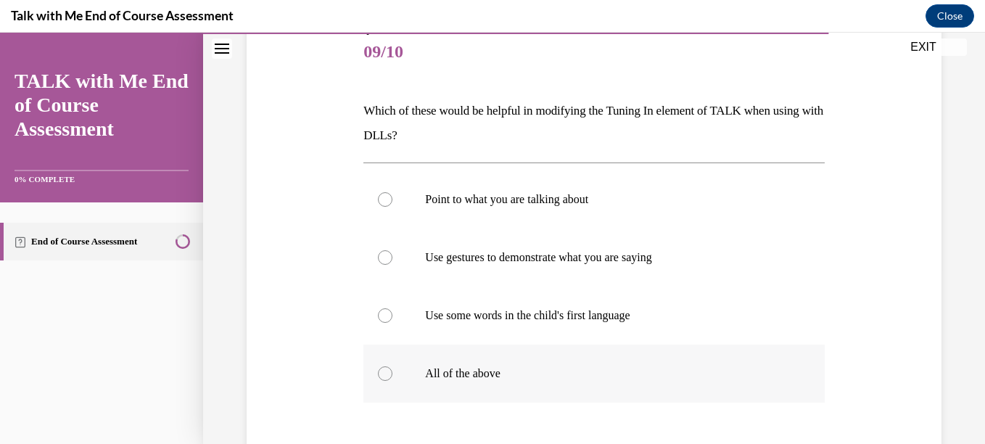
click at [700, 377] on p "All of the above" at bounding box center [606, 373] width 363 height 15
click at [392, 377] on input "All of the above" at bounding box center [385, 373] width 15 height 15
radio input "true"
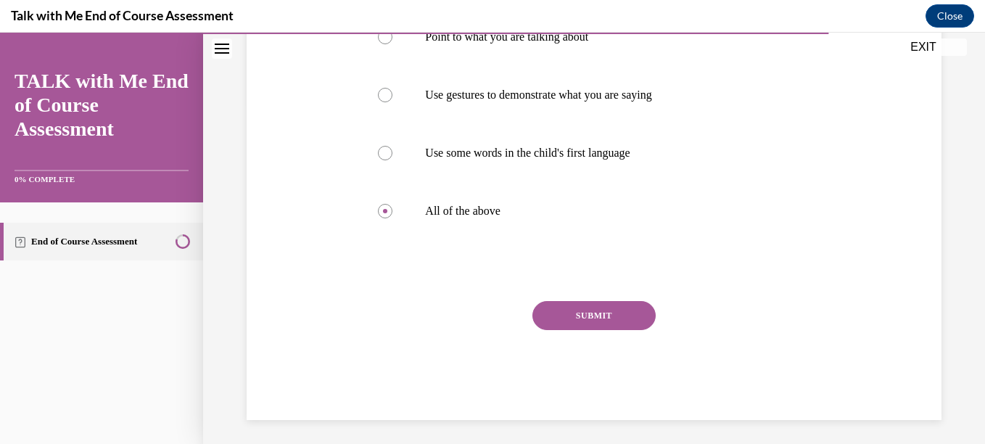
click at [623, 328] on button "SUBMIT" at bounding box center [593, 315] width 123 height 29
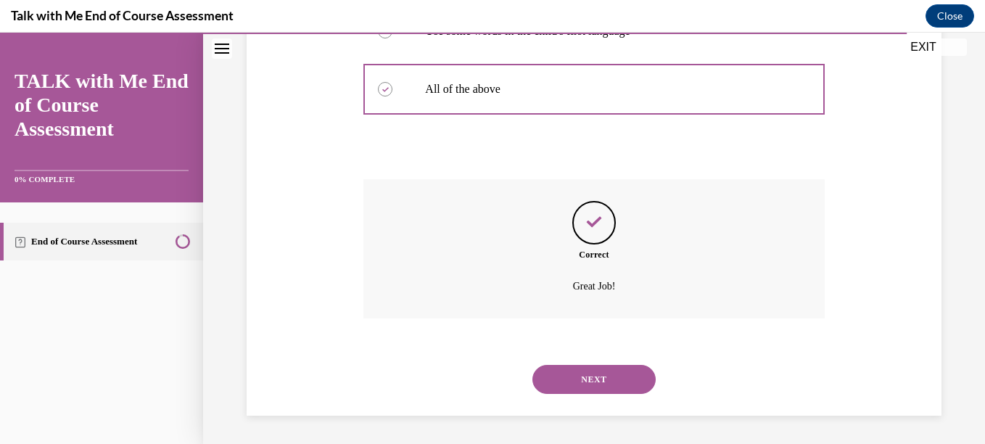
scroll to position [463, 0]
click at [632, 387] on button "NEXT" at bounding box center [593, 378] width 123 height 29
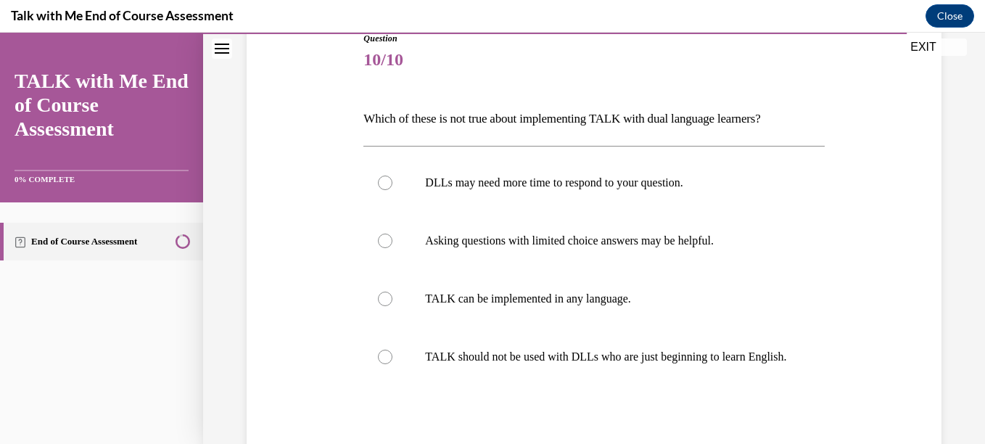
scroll to position [179, 0]
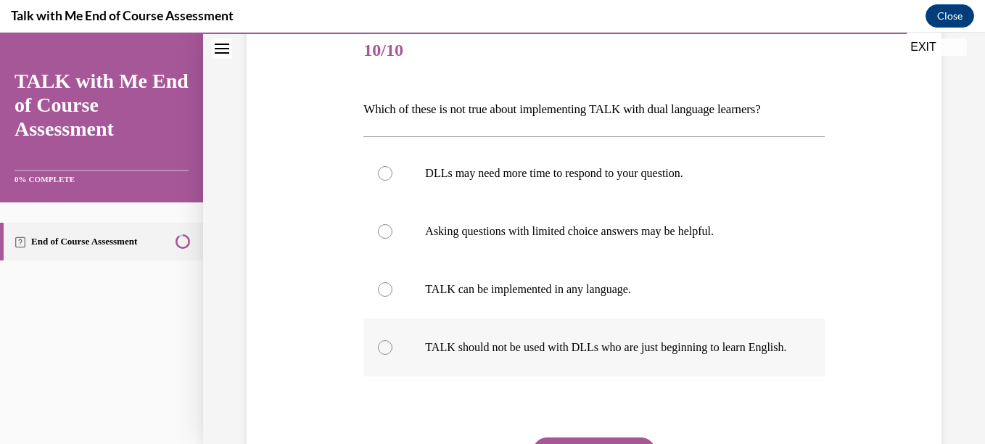
click at [743, 355] on p "TALK should not be used with DLLs who are just beginning to learn English." at bounding box center [606, 347] width 363 height 15
click at [392, 355] on input "TALK should not be used with DLLs who are just beginning to learn English." at bounding box center [385, 347] width 15 height 15
radio input "true"
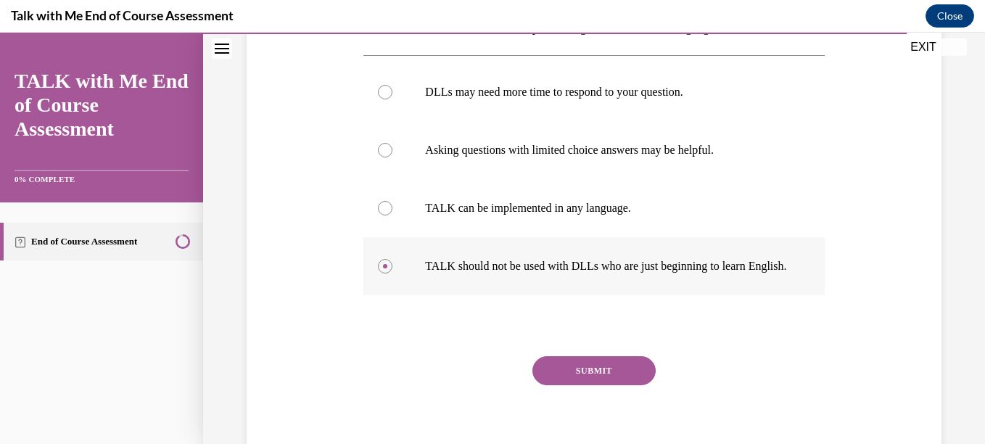
scroll to position [335, 0]
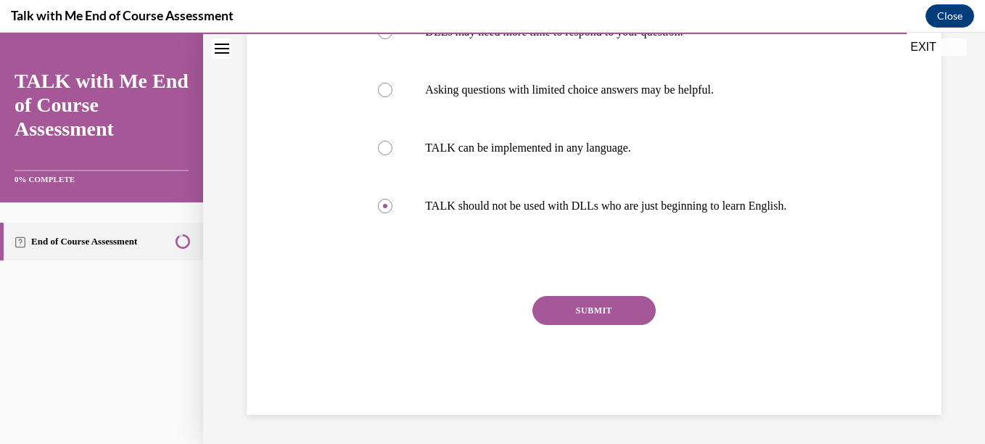
click at [624, 323] on button "SUBMIT" at bounding box center [593, 310] width 123 height 29
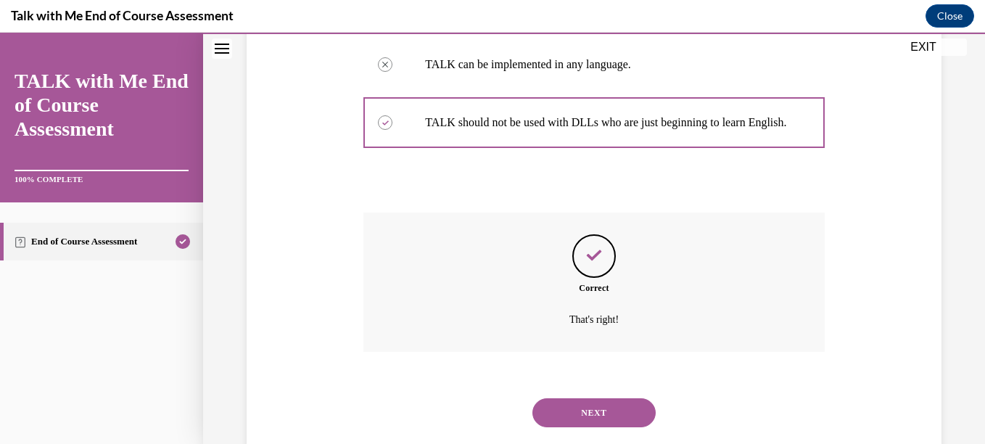
scroll to position [452, 0]
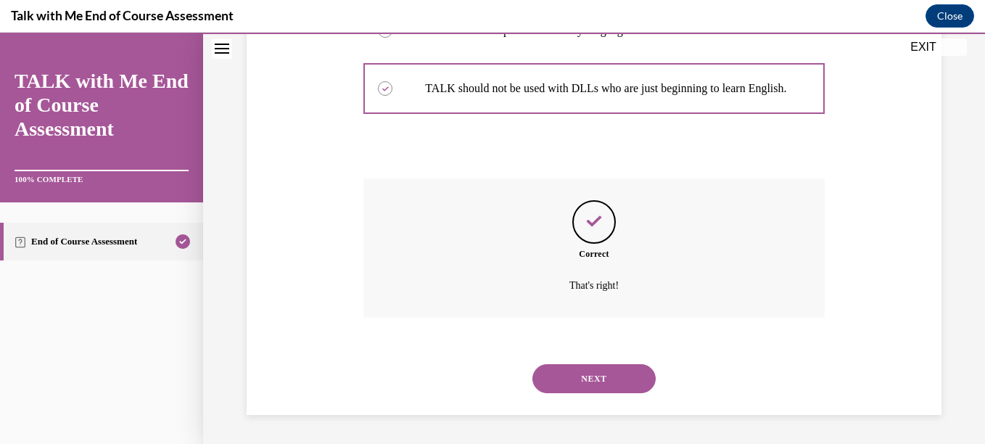
click at [630, 379] on button "NEXT" at bounding box center [593, 378] width 123 height 29
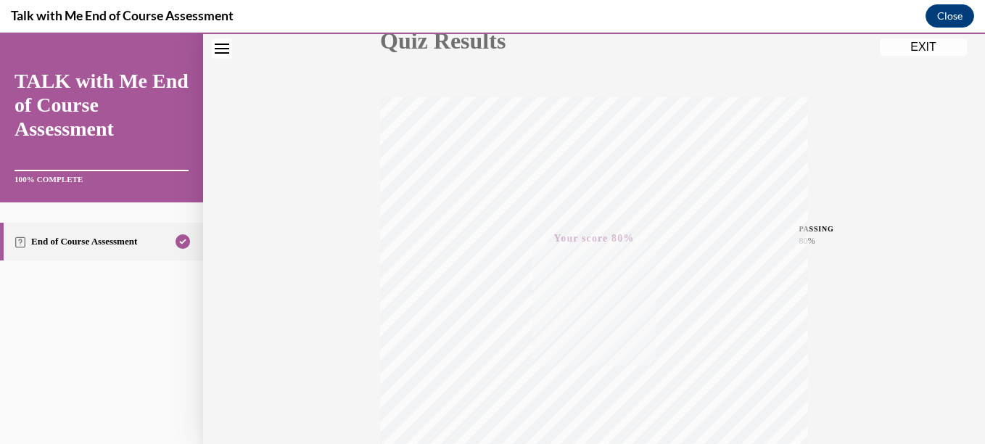
scroll to position [170, 0]
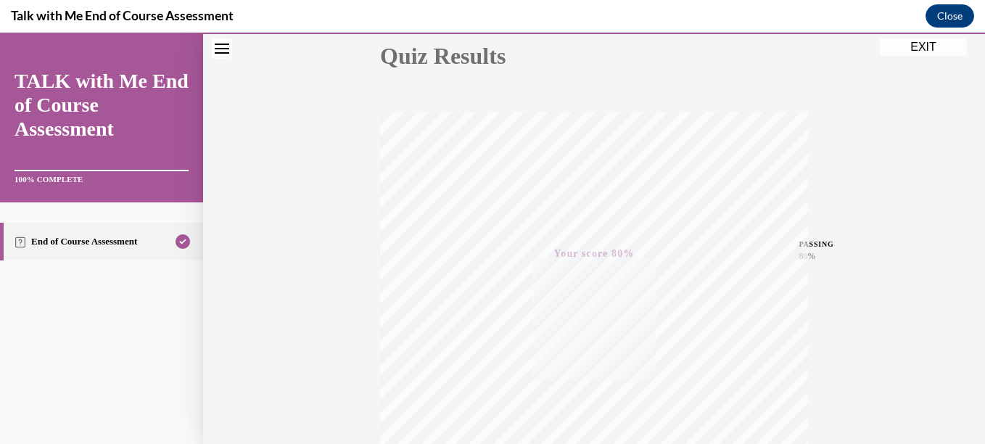
click at [942, 59] on div "Quiz Results PASSING 80% Your score 80% Passed PASSING 80% Your score Your scor…" at bounding box center [594, 257] width 782 height 698
click at [918, 49] on button "EXIT" at bounding box center [923, 46] width 87 height 17
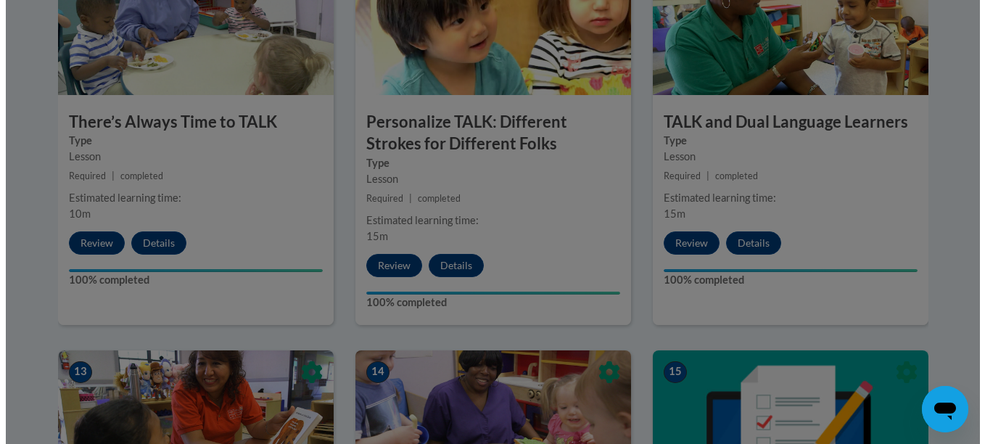
scroll to position [1697, 0]
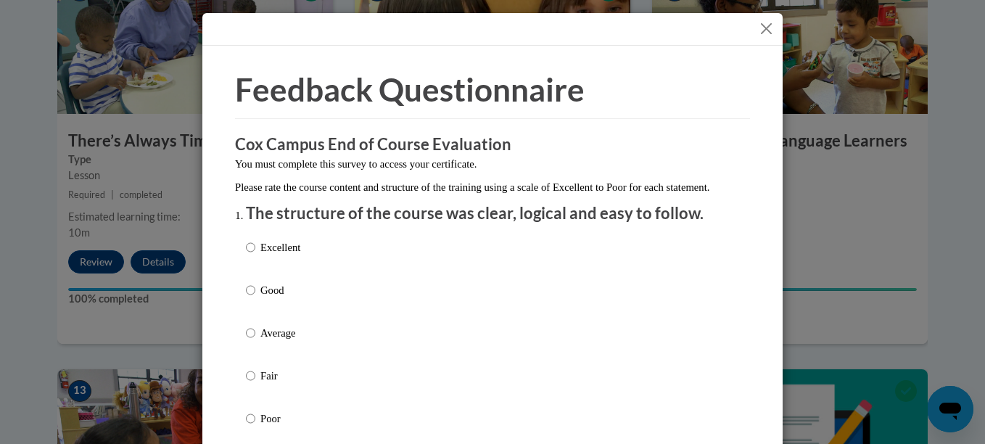
click at [676, 293] on div "Excellent Good Average Fair Poor" at bounding box center [492, 350] width 493 height 236
click at [259, 273] on label "Excellent" at bounding box center [273, 258] width 54 height 39
click at [255, 255] on input "Excellent" at bounding box center [250, 247] width 9 height 16
radio input "true"
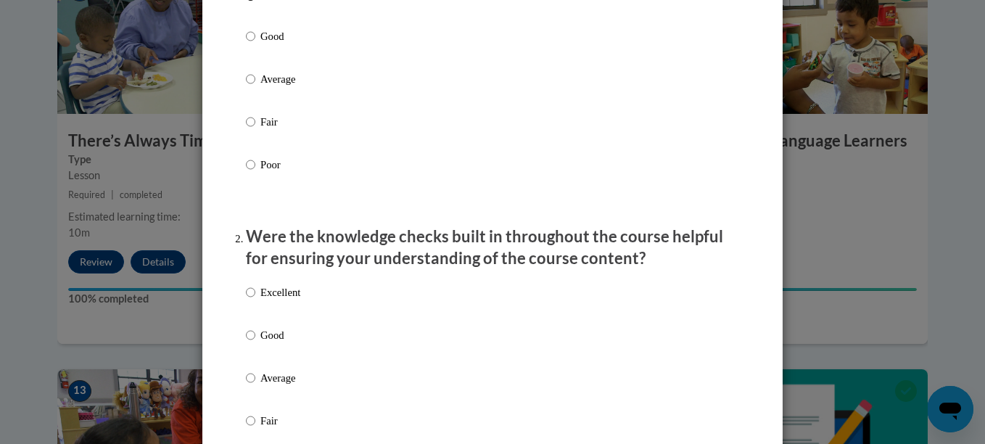
scroll to position [272, 0]
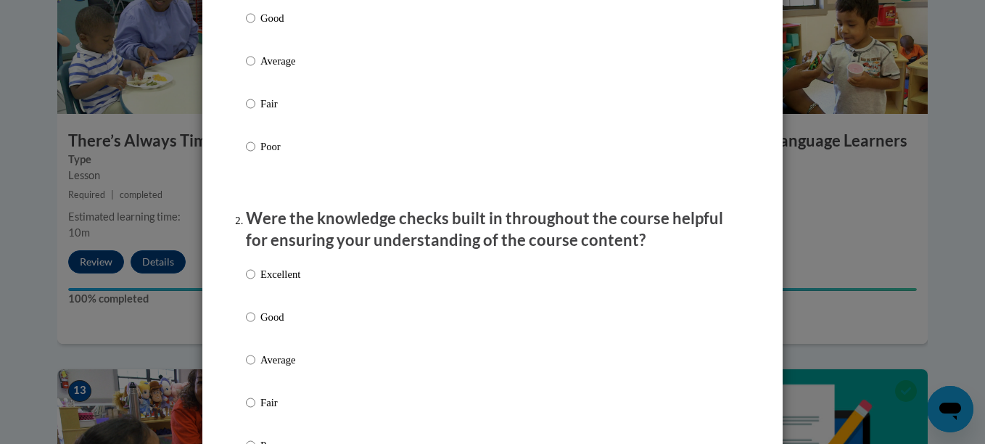
click at [265, 282] on p "Excellent" at bounding box center [280, 274] width 40 height 16
click at [255, 282] on input "Excellent" at bounding box center [250, 274] width 9 height 16
radio input "true"
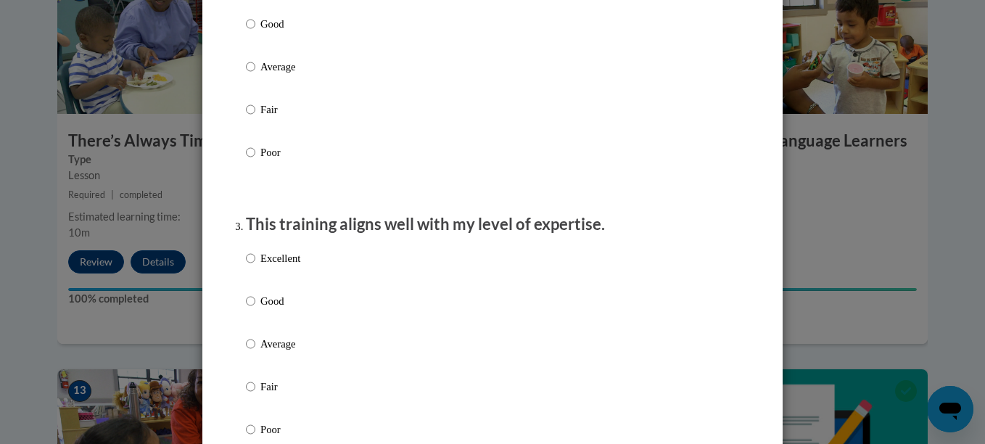
scroll to position [582, 0]
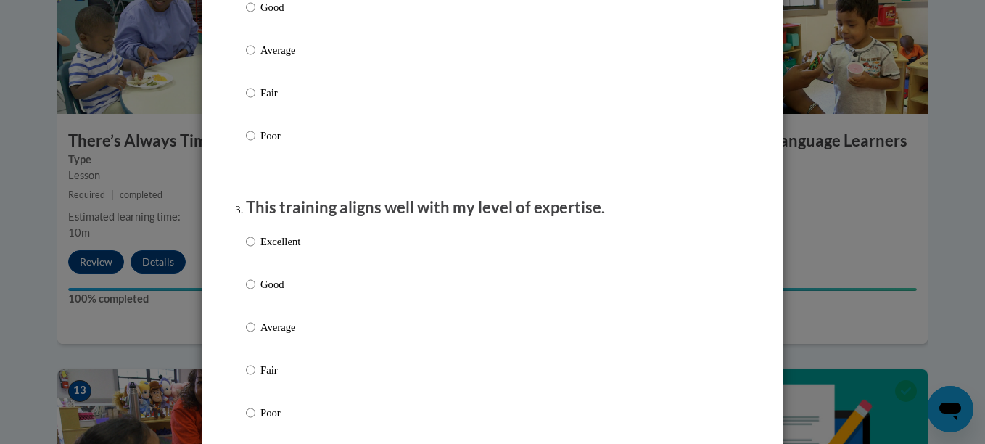
click at [262, 249] on p "Excellent" at bounding box center [280, 241] width 40 height 16
click at [255, 249] on input "Excellent" at bounding box center [250, 241] width 9 height 16
radio input "true"
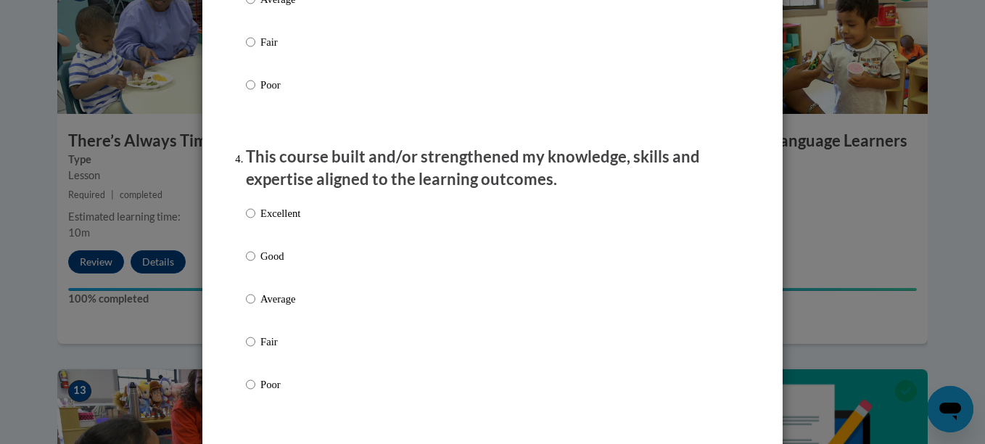
scroll to position [933, 0]
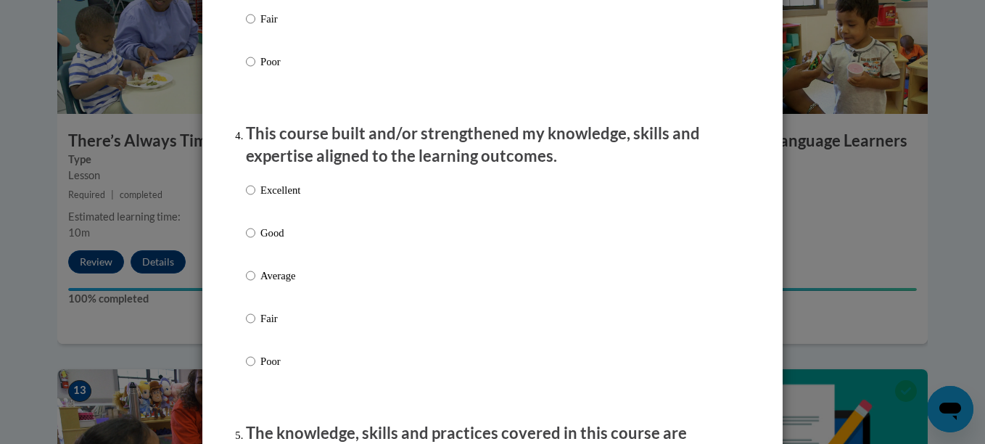
click at [270, 221] on label "Excellent" at bounding box center [273, 201] width 54 height 39
click at [255, 198] on input "Excellent" at bounding box center [250, 190] width 9 height 16
radio input "true"
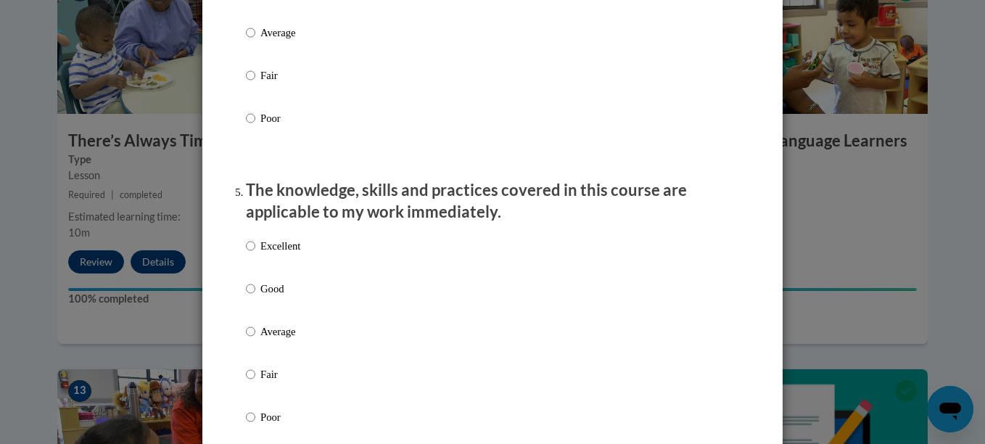
scroll to position [1175, 0]
click at [337, 281] on div "Excellent Good Average Fair Poor" at bounding box center [492, 349] width 493 height 236
click at [280, 272] on label "Excellent" at bounding box center [273, 258] width 54 height 39
click at [255, 255] on input "Excellent" at bounding box center [250, 247] width 9 height 16
radio input "true"
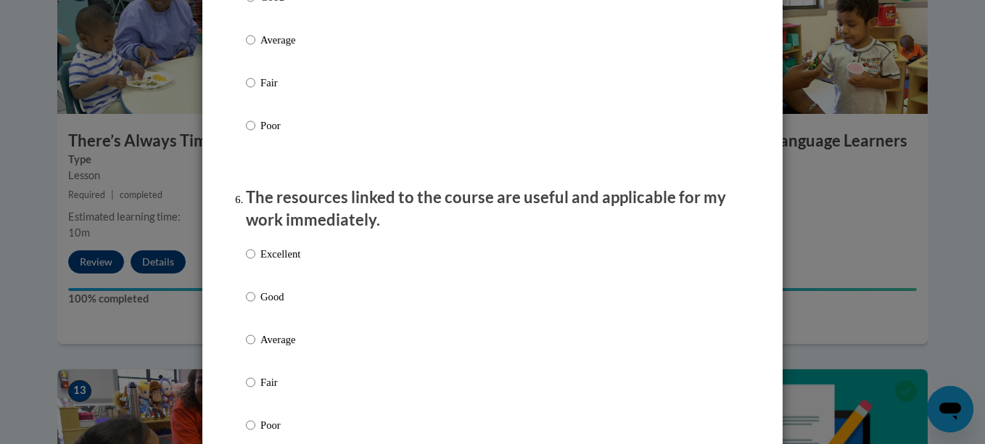
scroll to position [1476, 0]
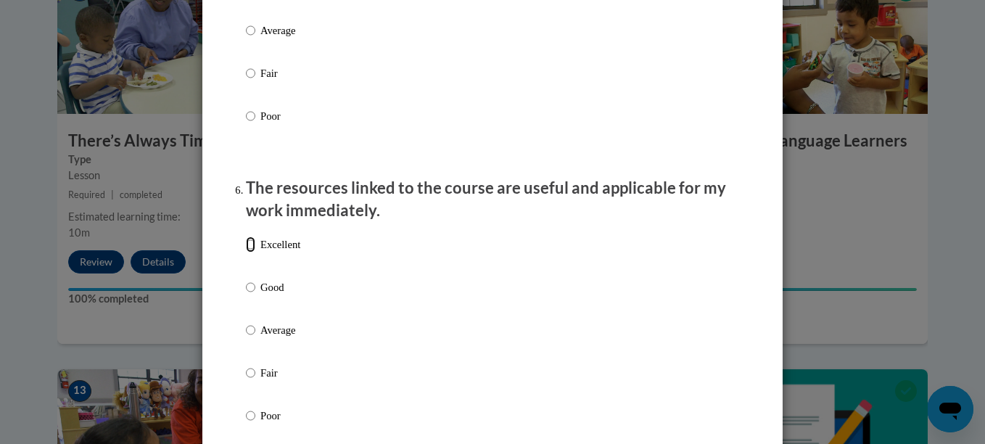
click at [249, 248] on input "Excellent" at bounding box center [250, 244] width 9 height 16
radio input "true"
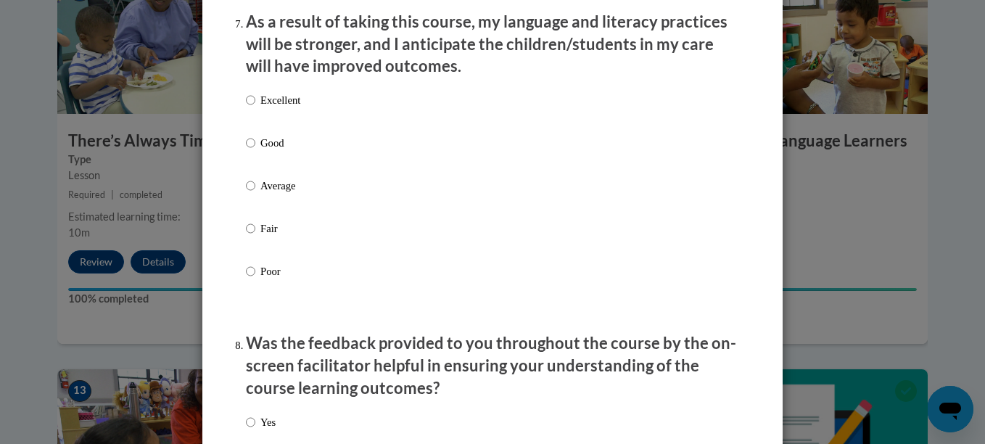
scroll to position [1938, 0]
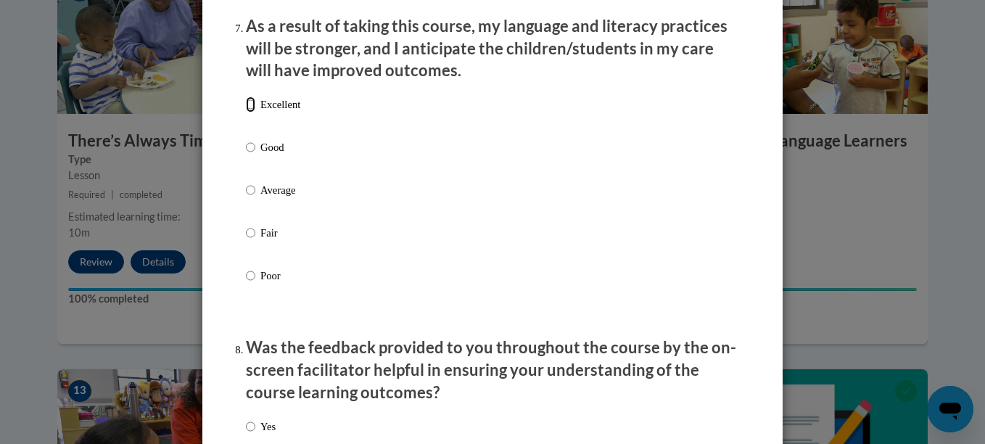
click at [249, 112] on input "Excellent" at bounding box center [250, 104] width 9 height 16
radio input "true"
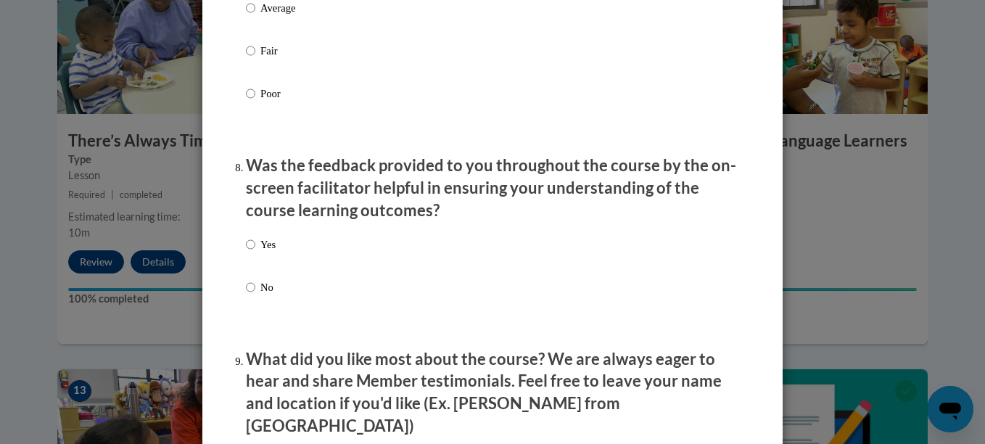
scroll to position [2121, 0]
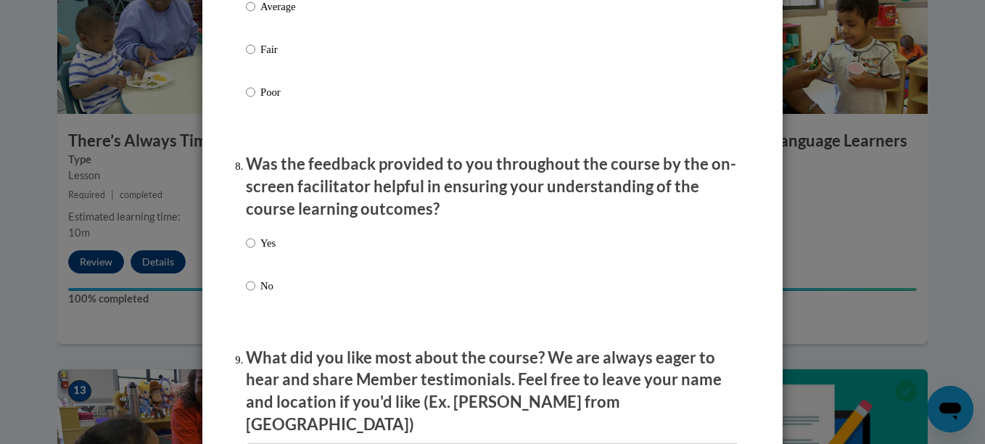
click at [246, 251] on input "Yes" at bounding box center [250, 243] width 9 height 16
radio input "true"
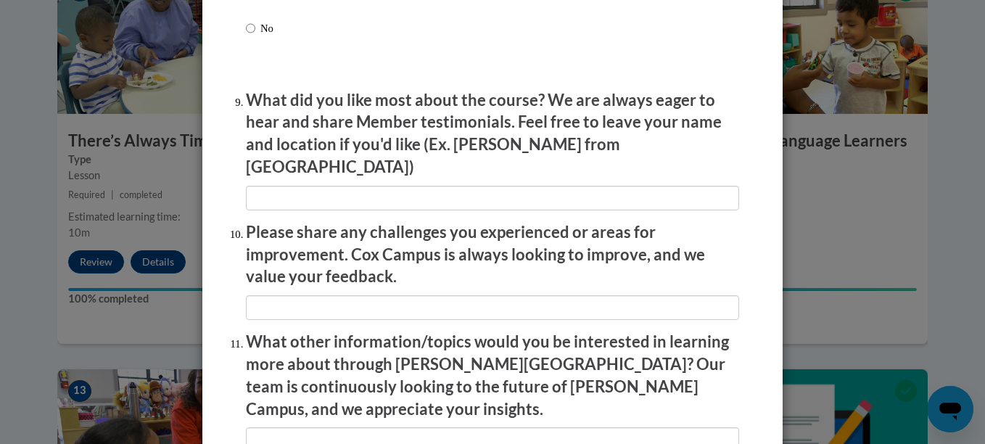
scroll to position [2379, 0]
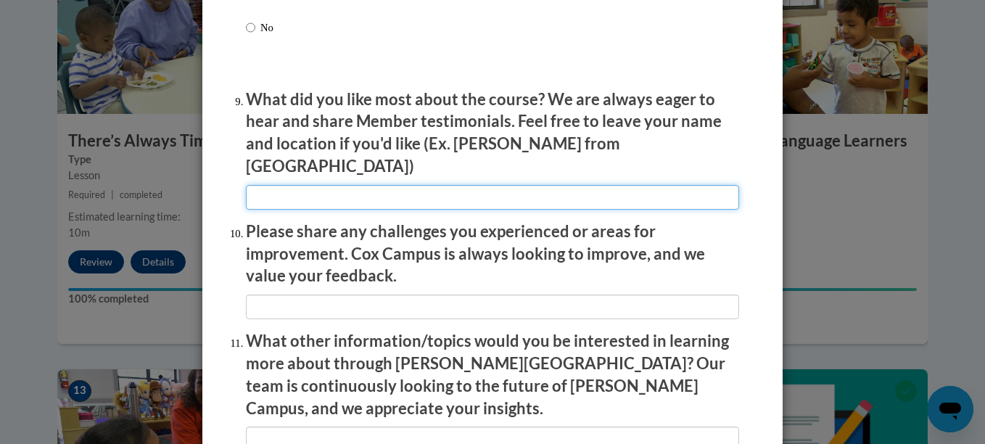
click at [376, 188] on input "textbox" at bounding box center [492, 197] width 493 height 25
type input "It was easy to navigate"
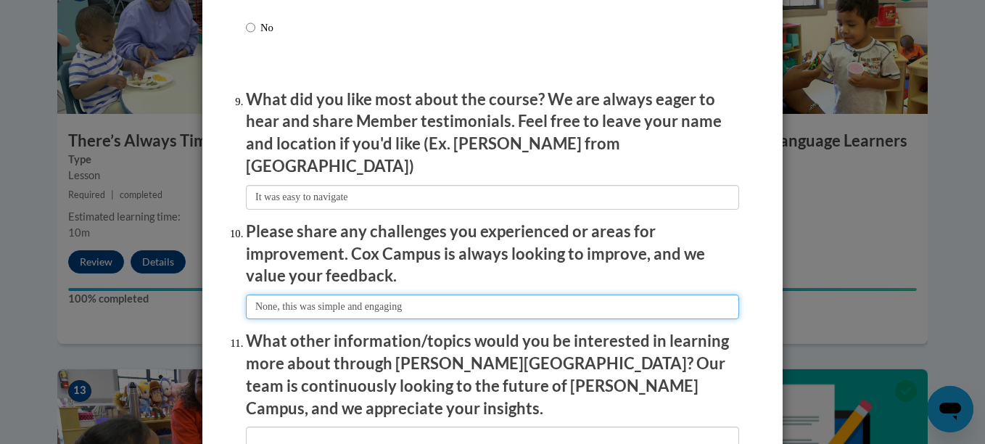
type input "None, this was simple and engaging"
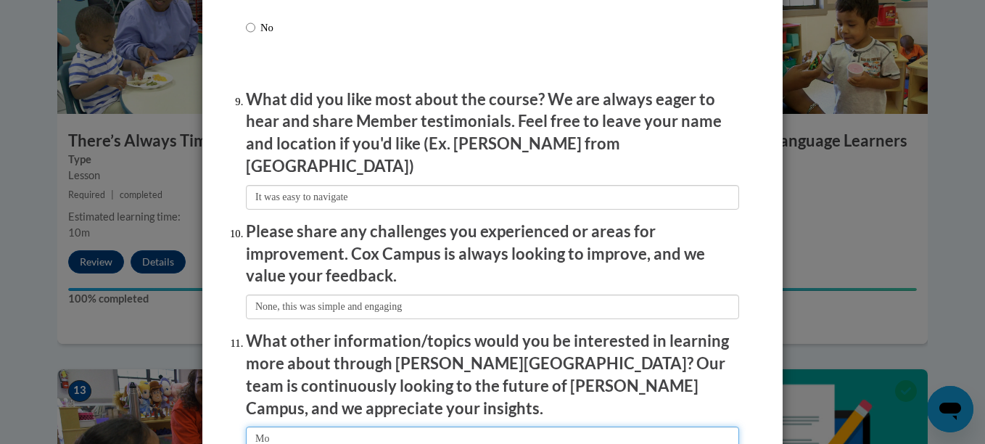
type input "M"
type input "Transitional tips"
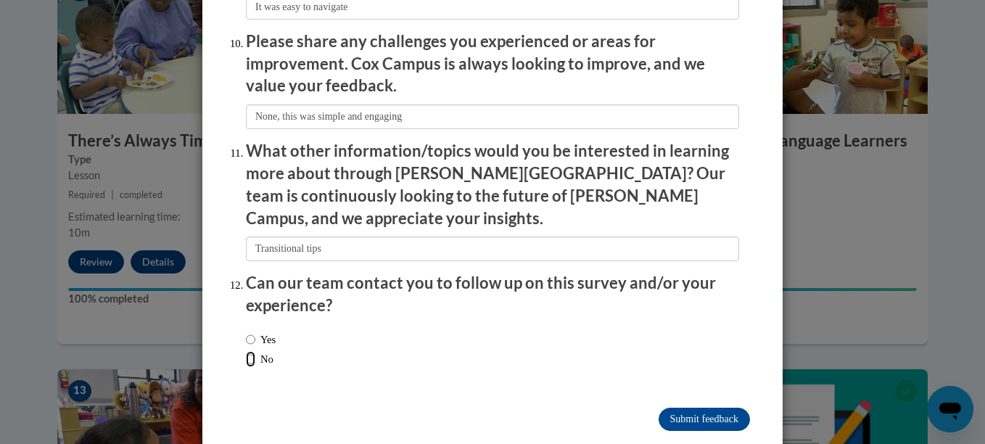
click at [246, 351] on input "No" at bounding box center [250, 359] width 9 height 16
radio input "true"
click at [249, 331] on input "Yes" at bounding box center [250, 339] width 9 height 16
radio input "true"
click at [247, 351] on input "No" at bounding box center [250, 359] width 9 height 16
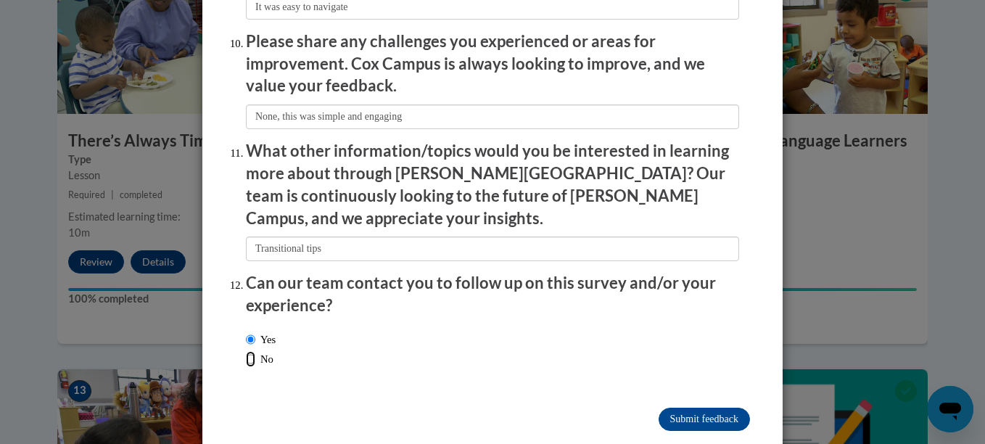
radio input "true"
click at [700, 408] on input "Submit feedback" at bounding box center [703, 419] width 91 height 23
